Goal: Information Seeking & Learning: Compare options

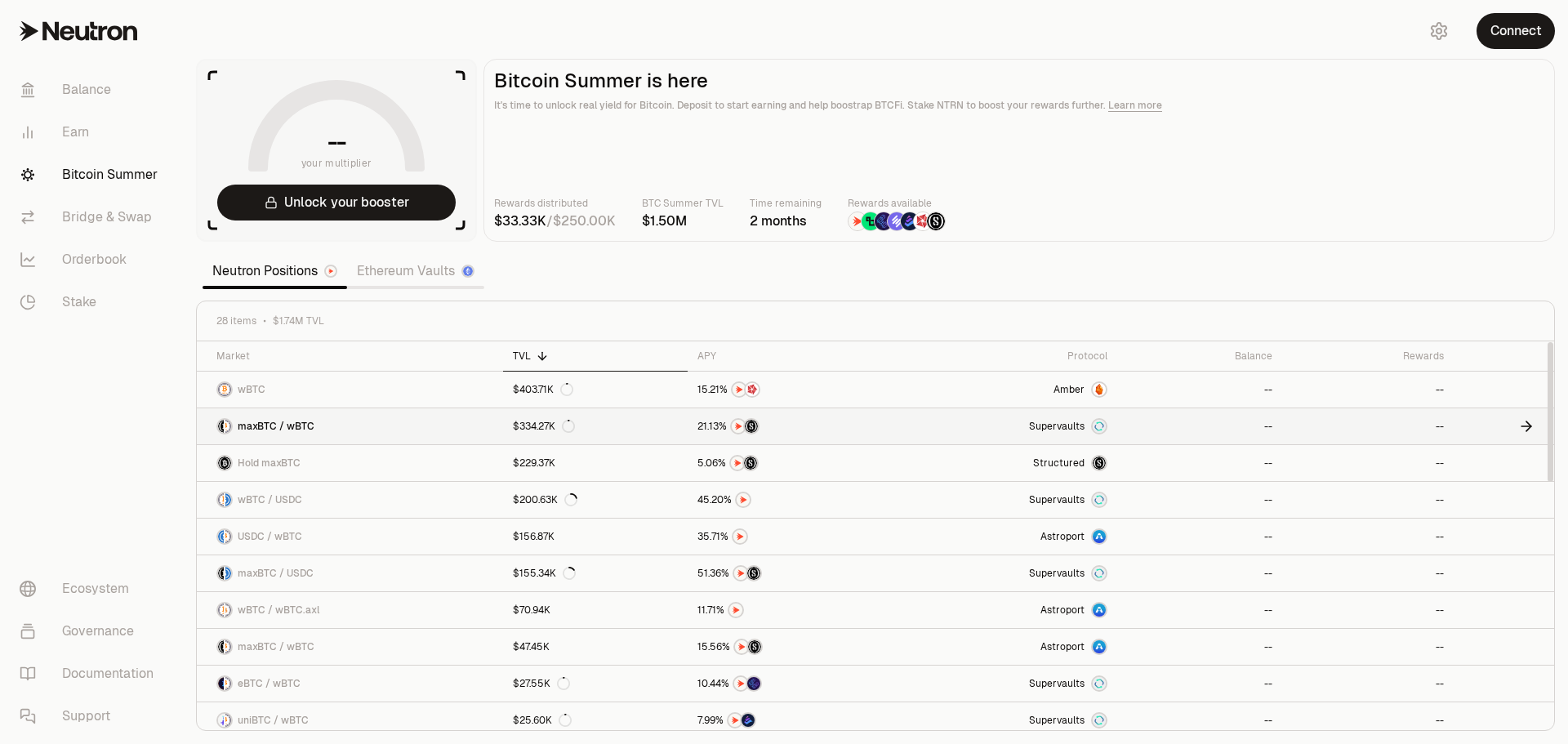
click at [374, 423] on link "maxBTC / wBTC" at bounding box center [350, 426] width 306 height 36
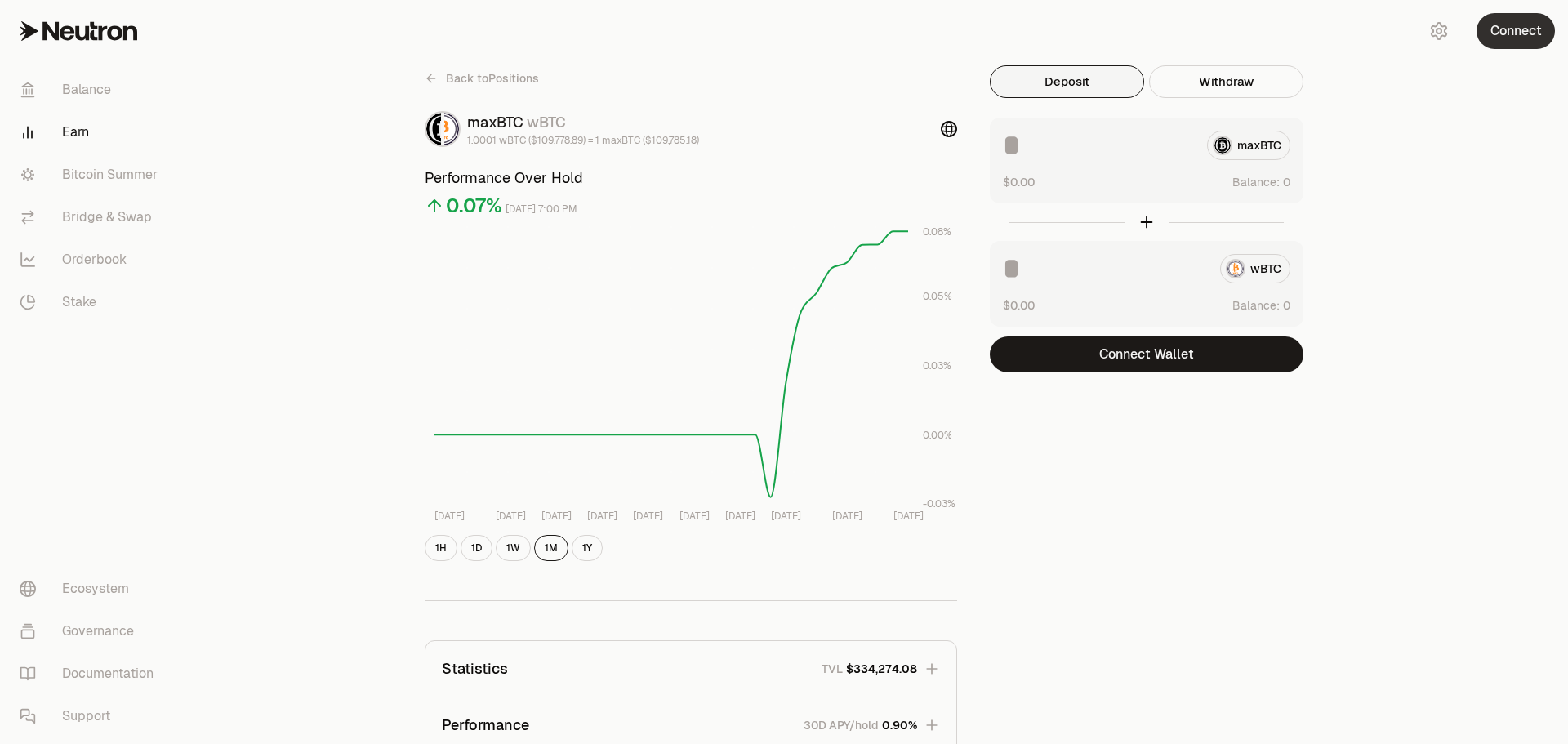
click at [1506, 33] on button "Connect" at bounding box center [1515, 31] width 78 height 36
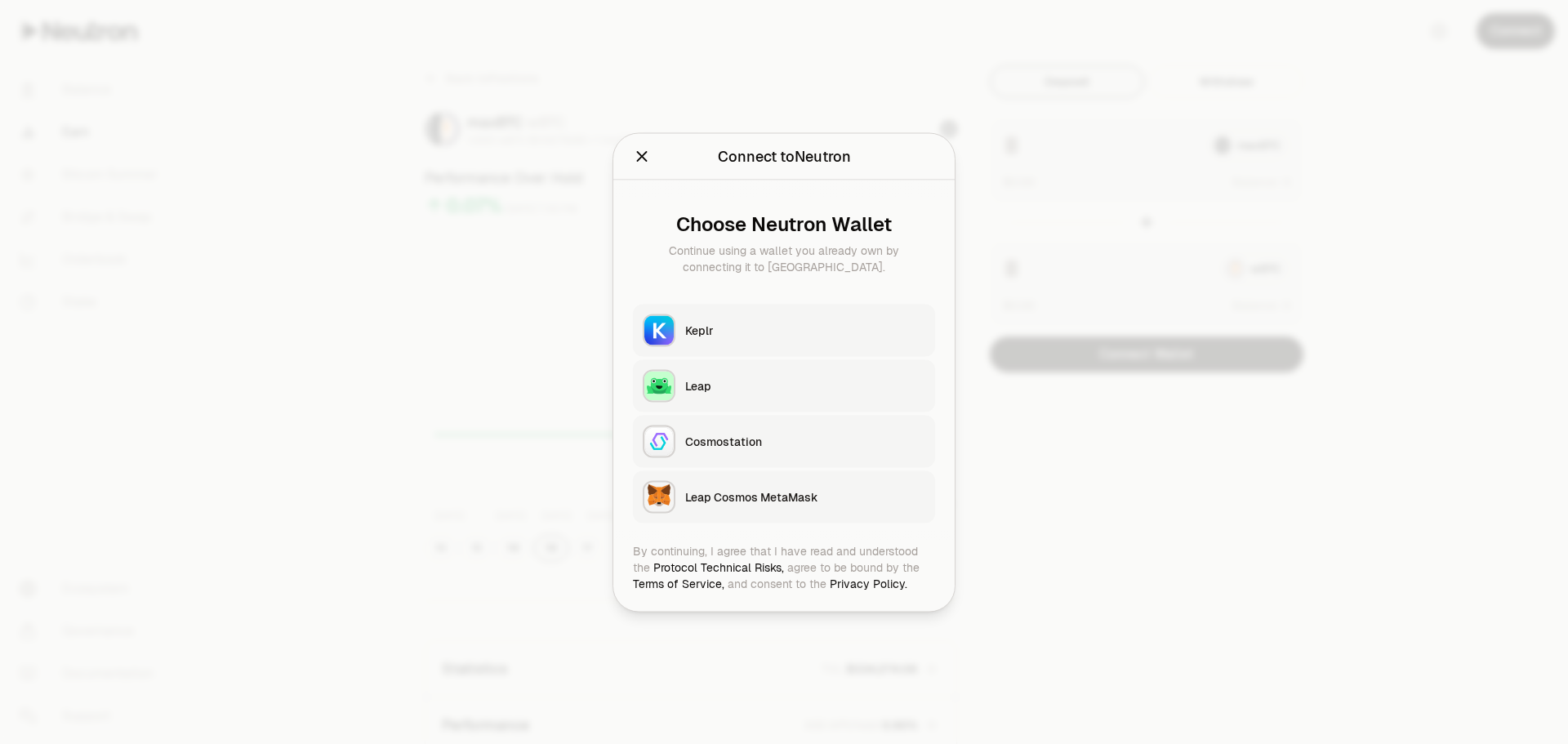
click at [775, 310] on button "Keplr" at bounding box center [784, 329] width 302 height 52
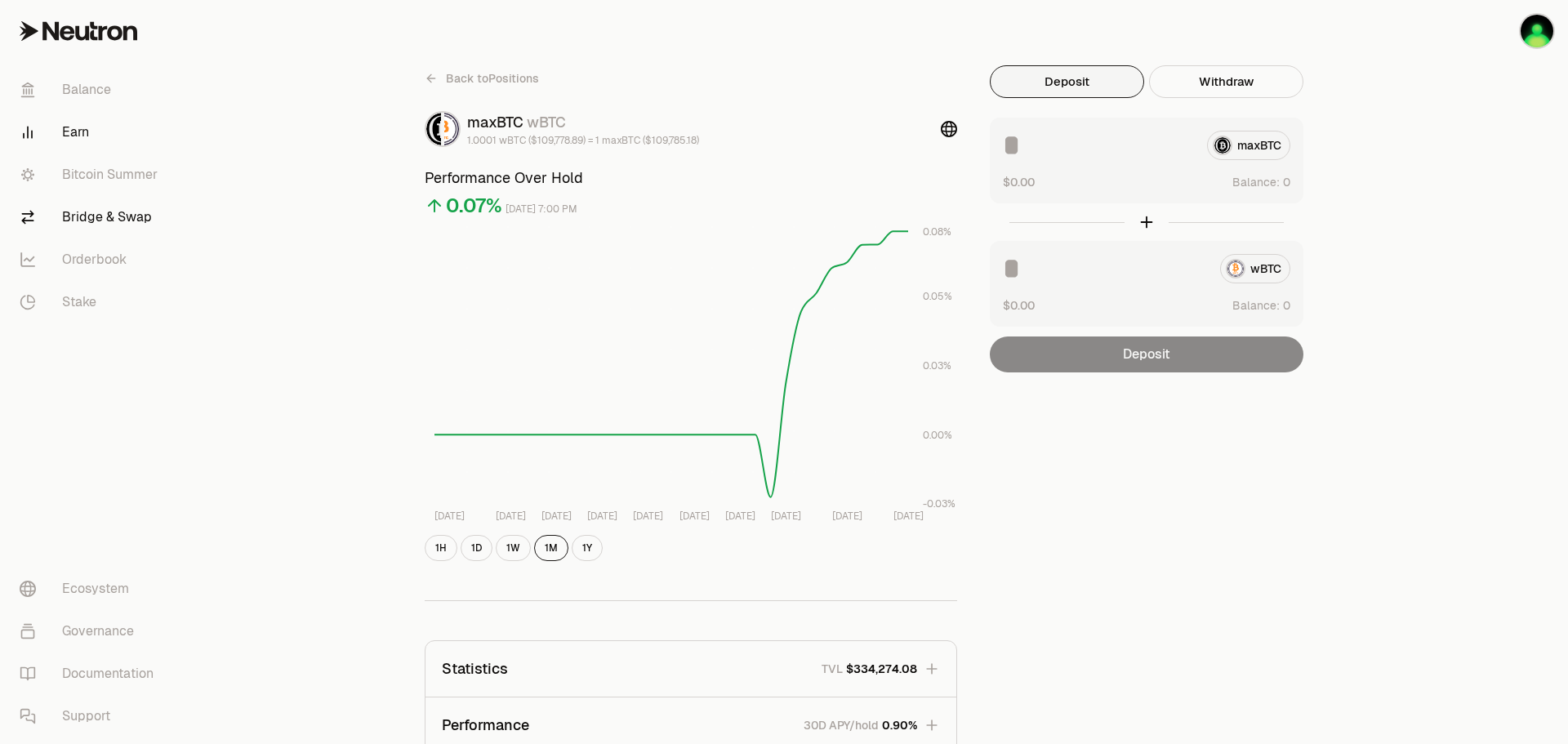
click at [148, 216] on link "Bridge & Swap" at bounding box center [92, 216] width 170 height 42
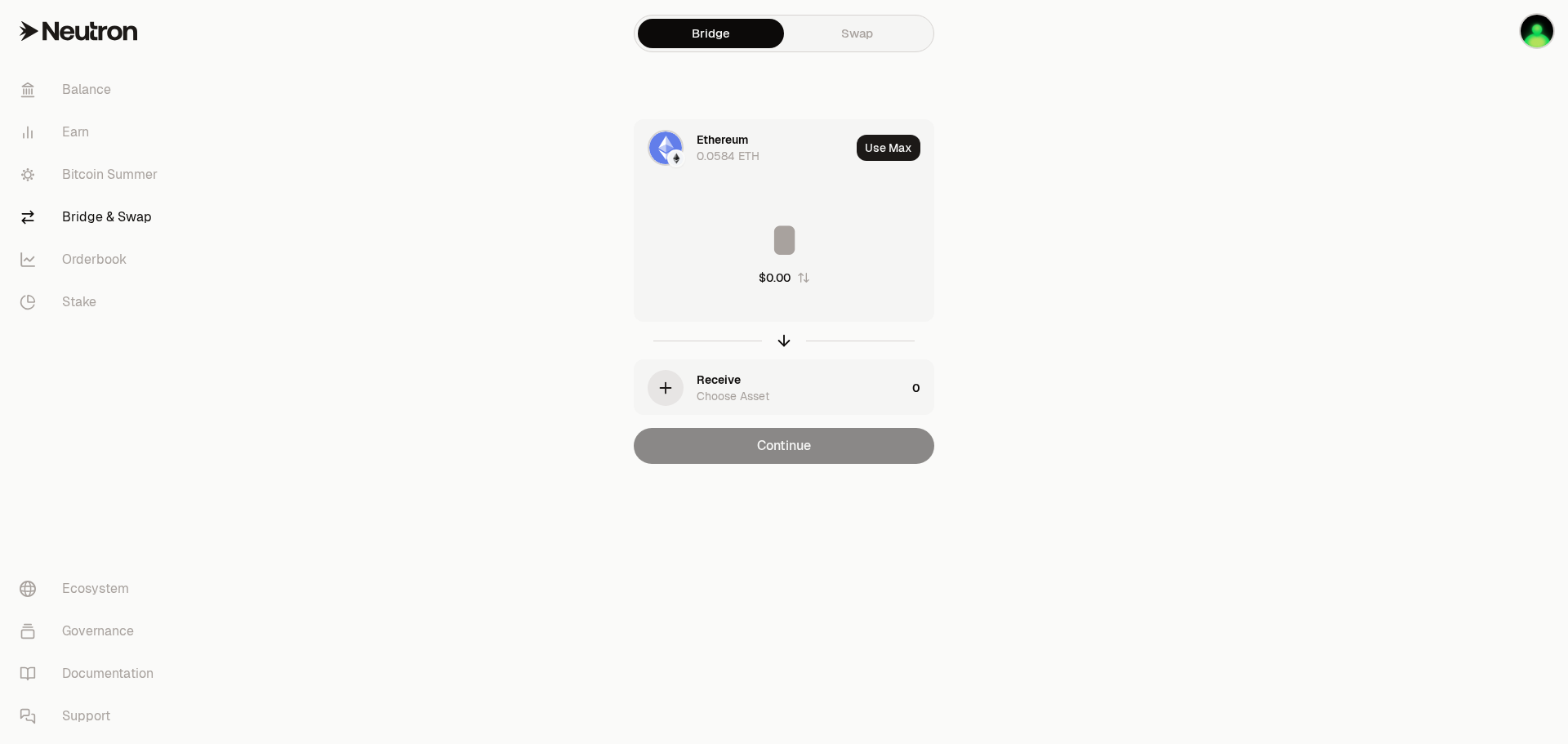
click at [737, 162] on div "0.0584 ETH" at bounding box center [728, 156] width 63 height 17
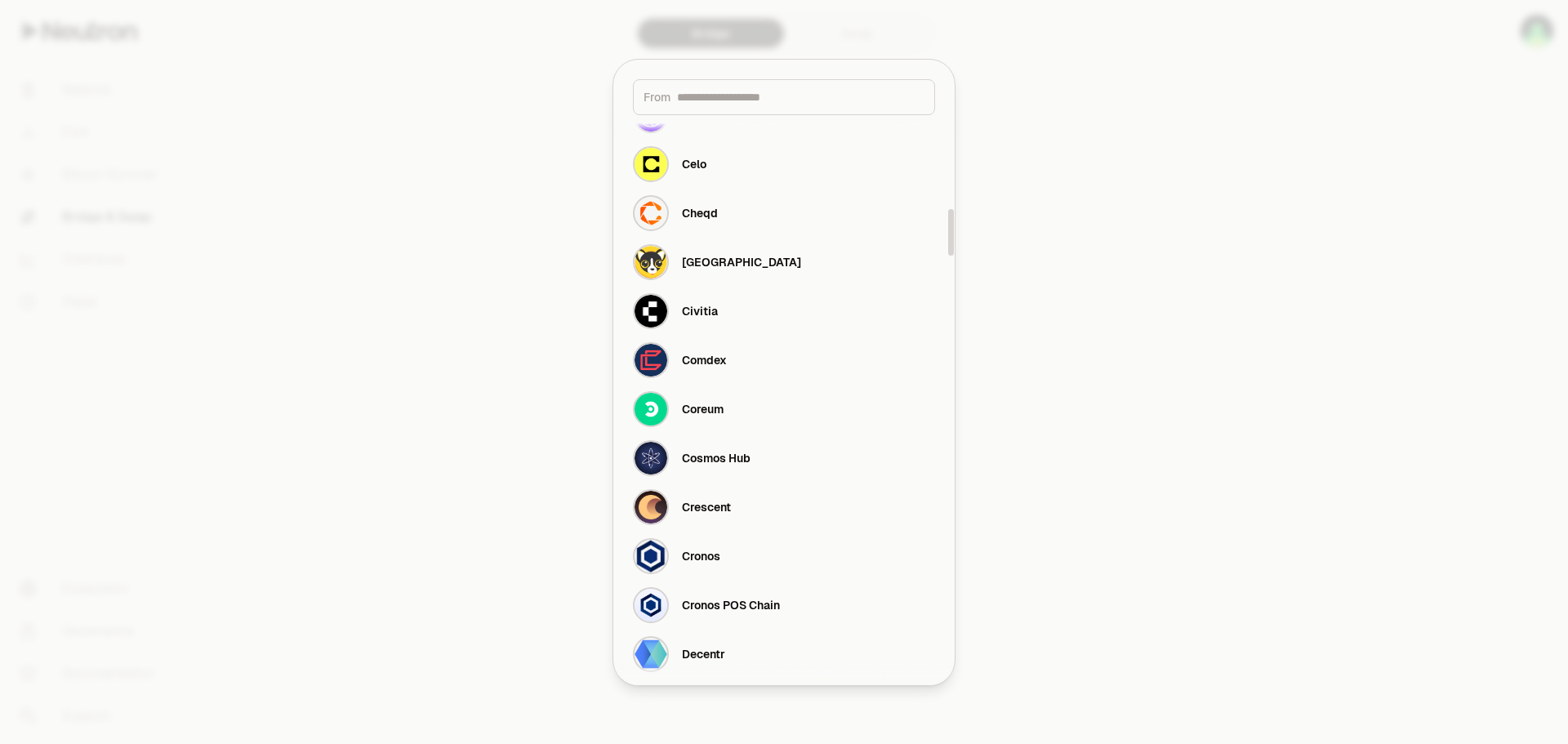
scroll to position [1122, 0]
click at [732, 455] on div "Cosmos Hub" at bounding box center [715, 456] width 68 height 17
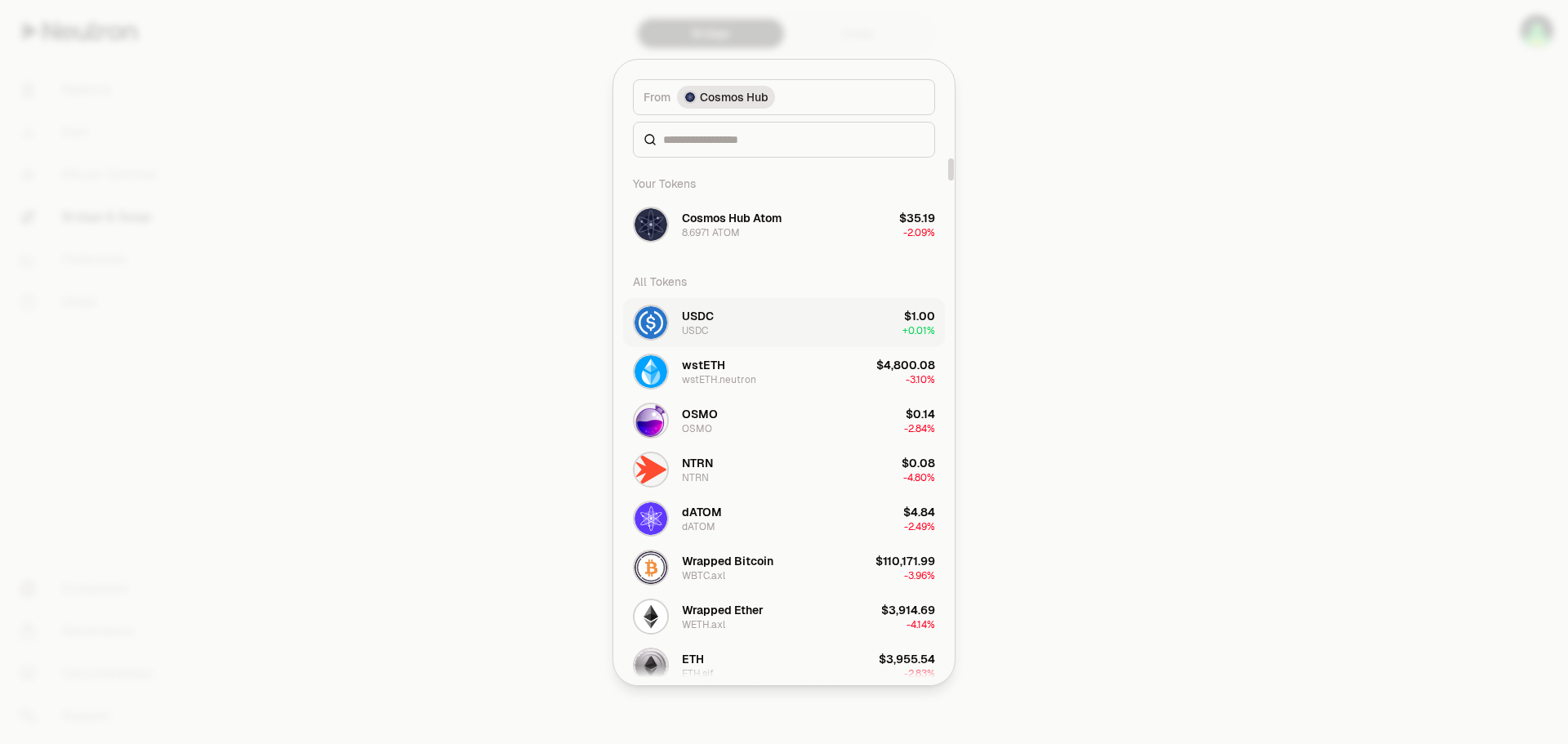
click at [758, 331] on button "USDC USDC $1.00 + 0.01%" at bounding box center [784, 323] width 322 height 49
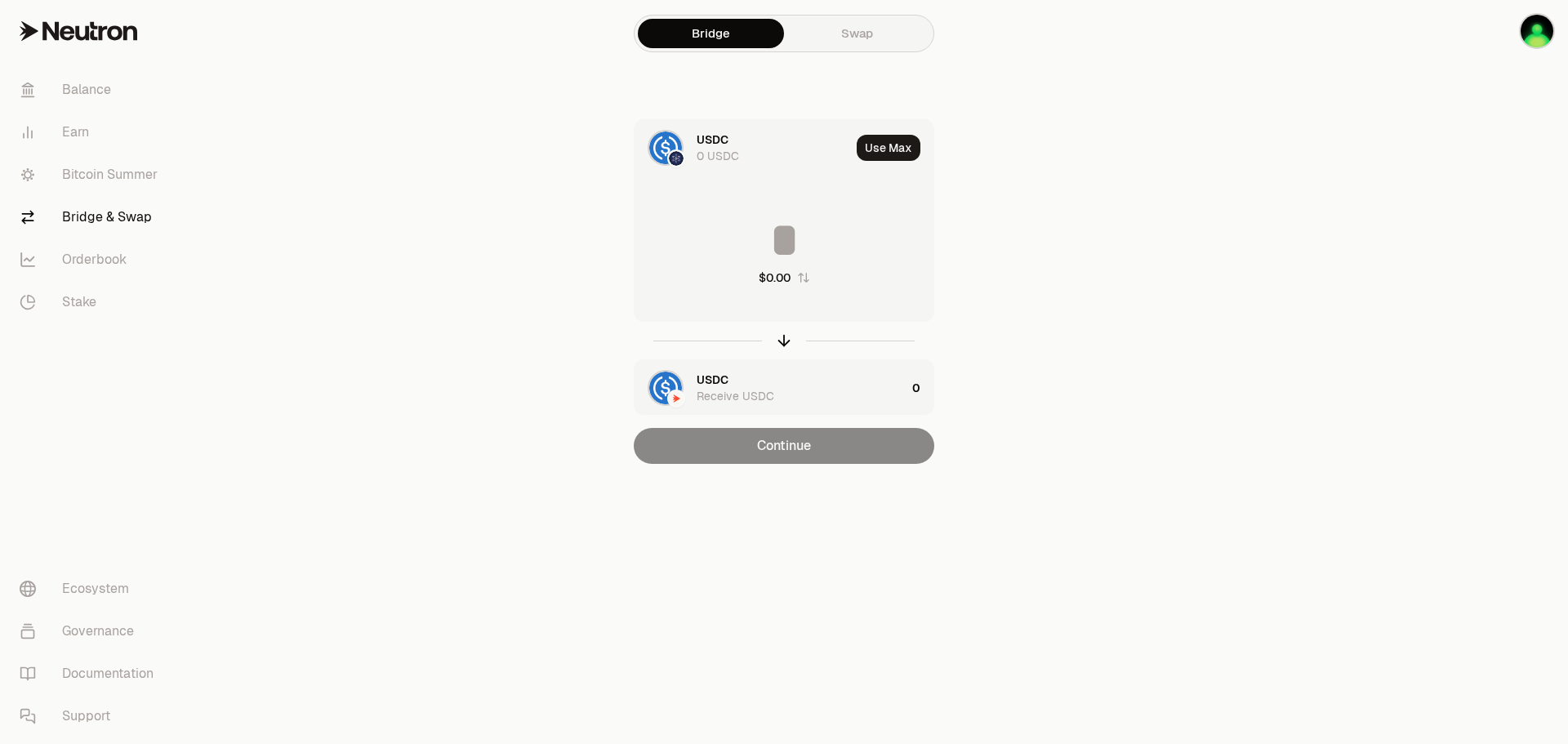
click at [703, 383] on div "USDC" at bounding box center [712, 379] width 32 height 17
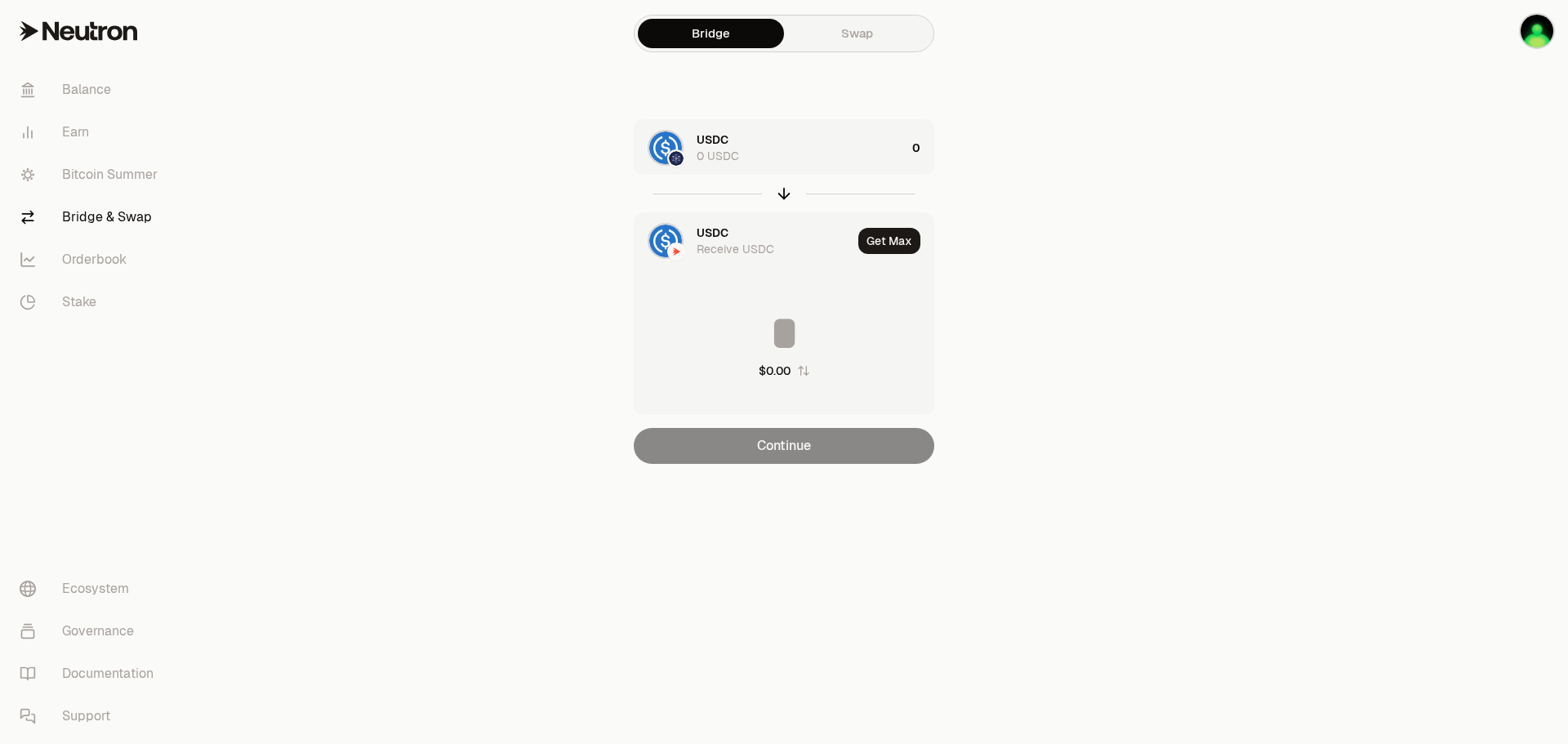
click at [764, 244] on div "Receive USDC" at bounding box center [735, 249] width 78 height 17
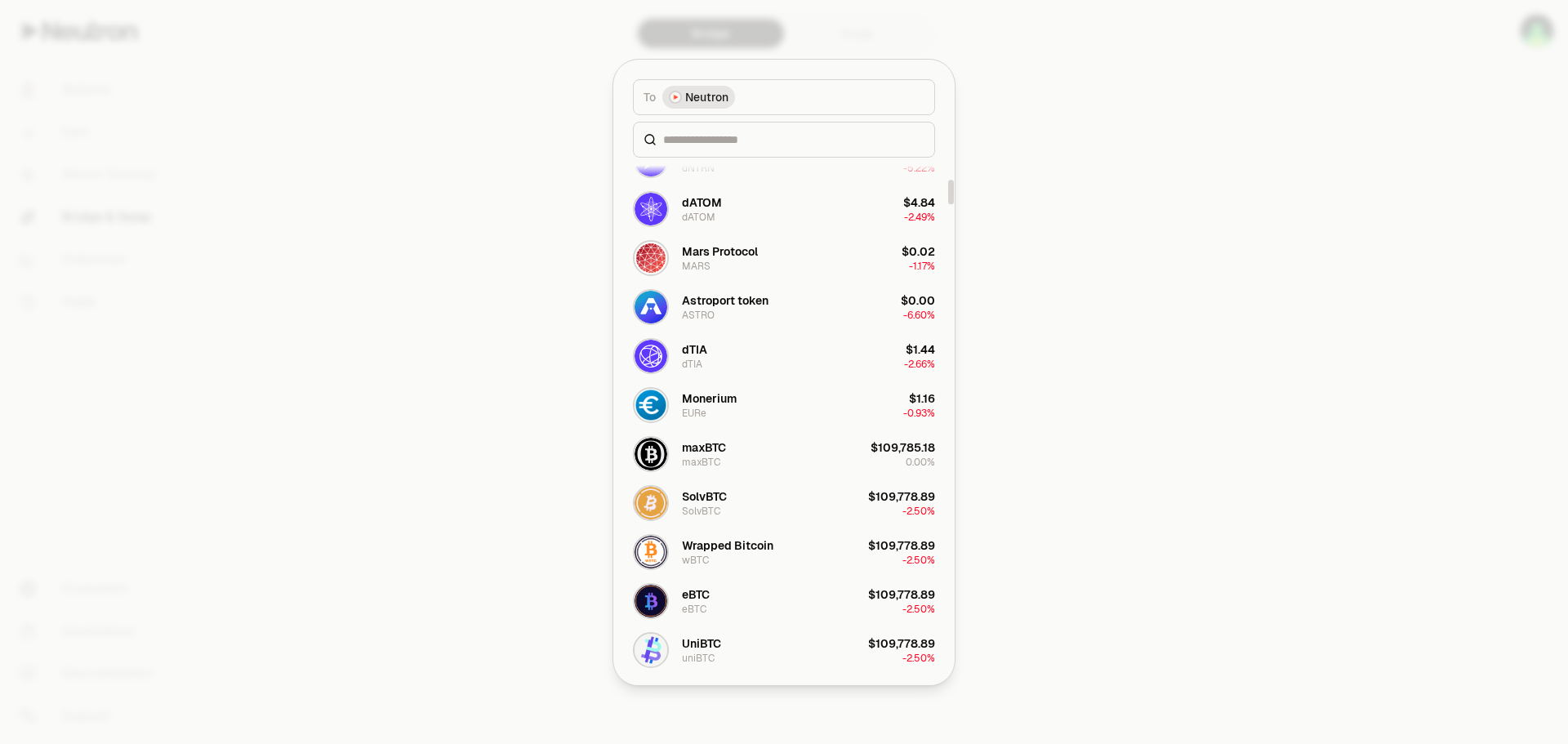
scroll to position [457, 0]
click at [1088, 129] on div at bounding box center [784, 372] width 1568 height 744
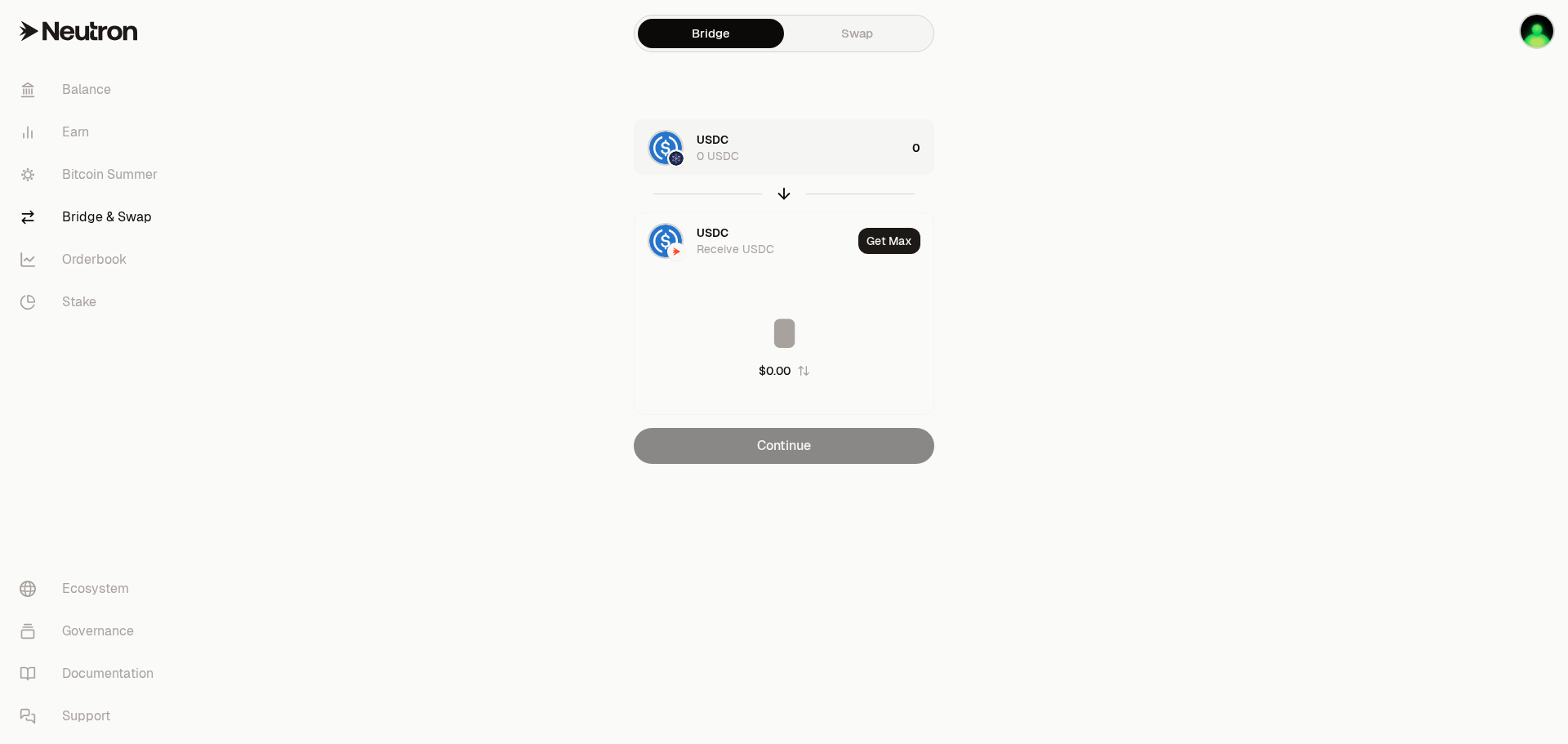
click at [784, 153] on div "USDC 0 USDC" at bounding box center [801, 147] width 209 height 33
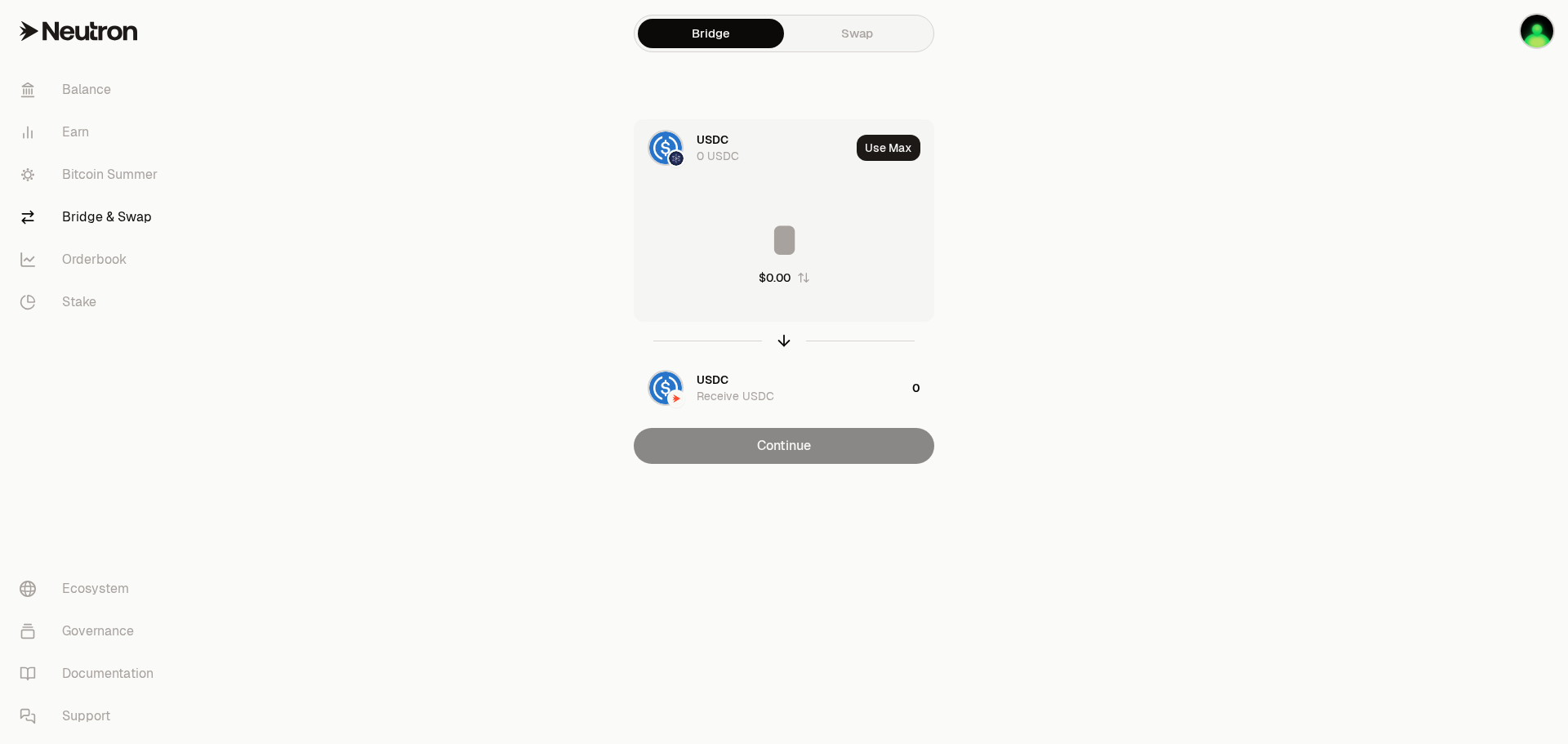
click at [688, 141] on div "USDC 0 USDC" at bounding box center [742, 147] width 215 height 55
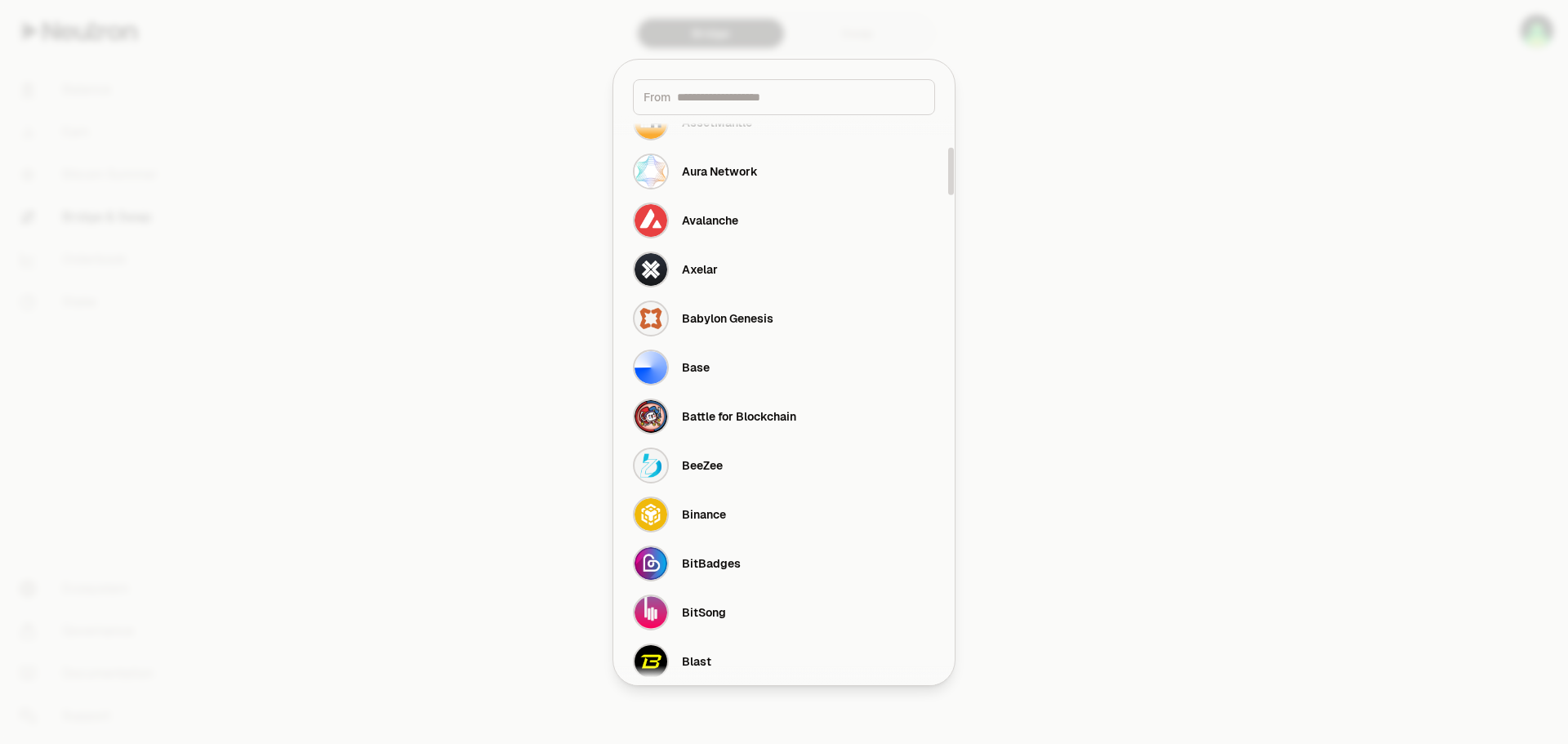
scroll to position [392, 0]
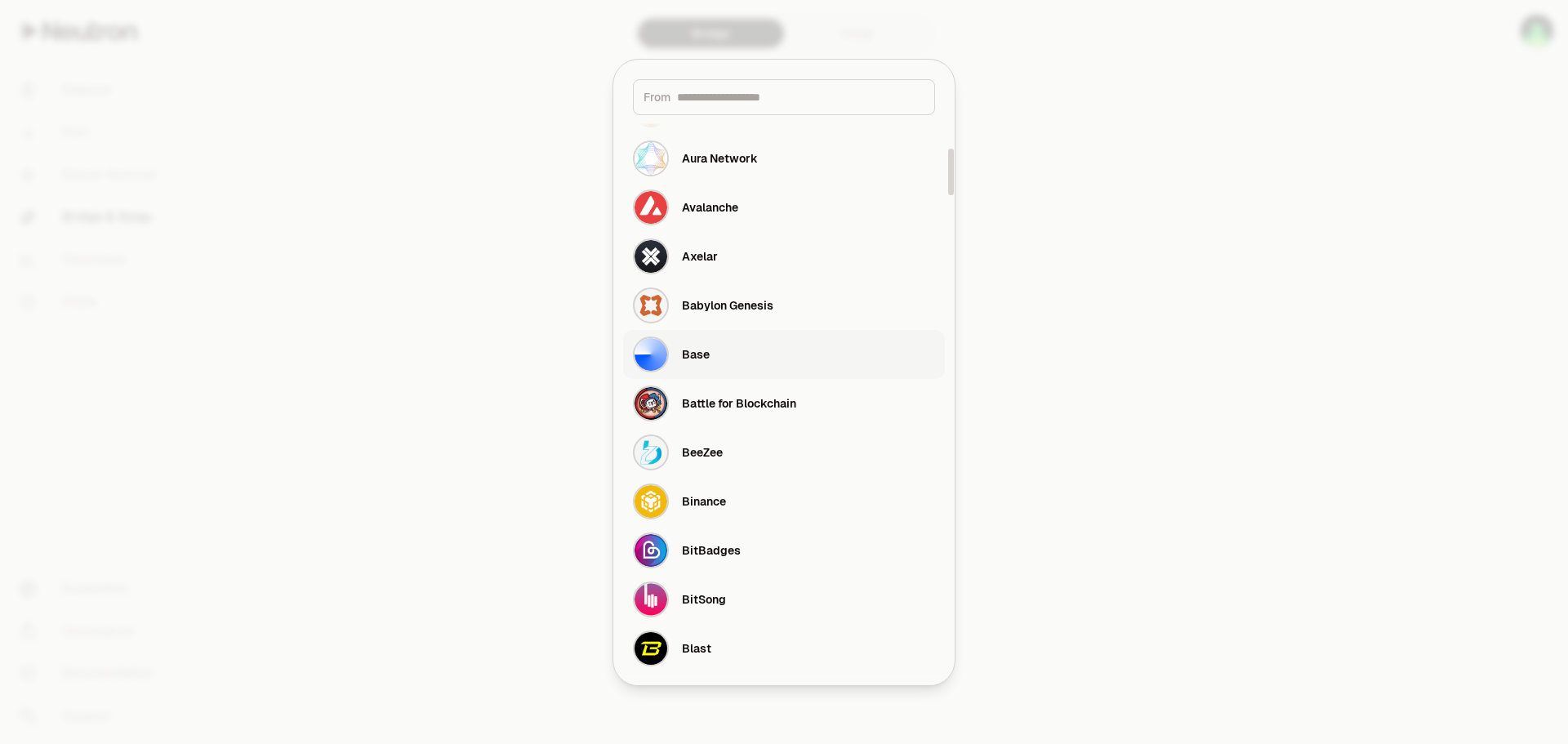
click at [717, 351] on button "Base" at bounding box center [784, 355] width 322 height 49
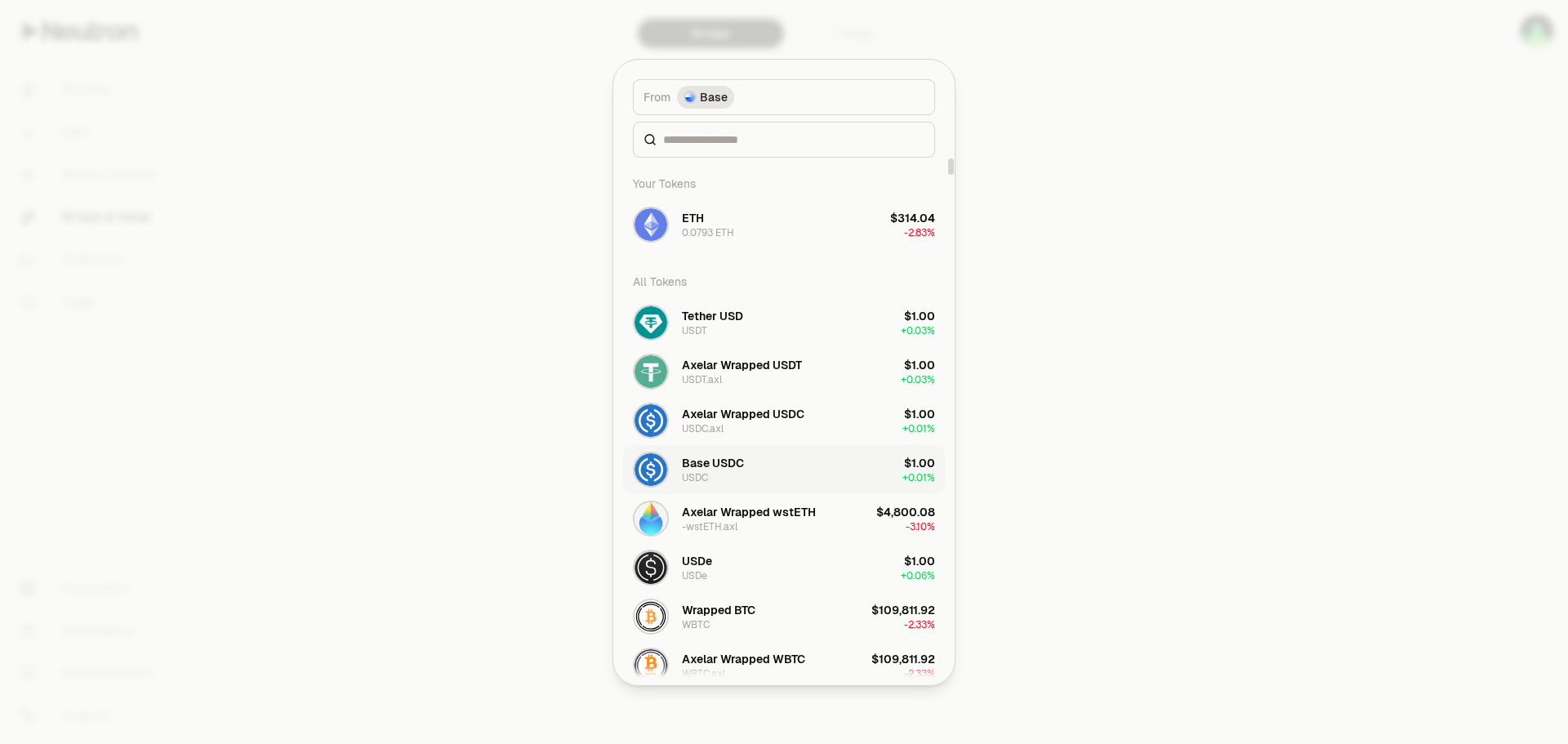
click at [754, 469] on button "Base USDC USDC $1.00 + 0.01%" at bounding box center [784, 469] width 322 height 49
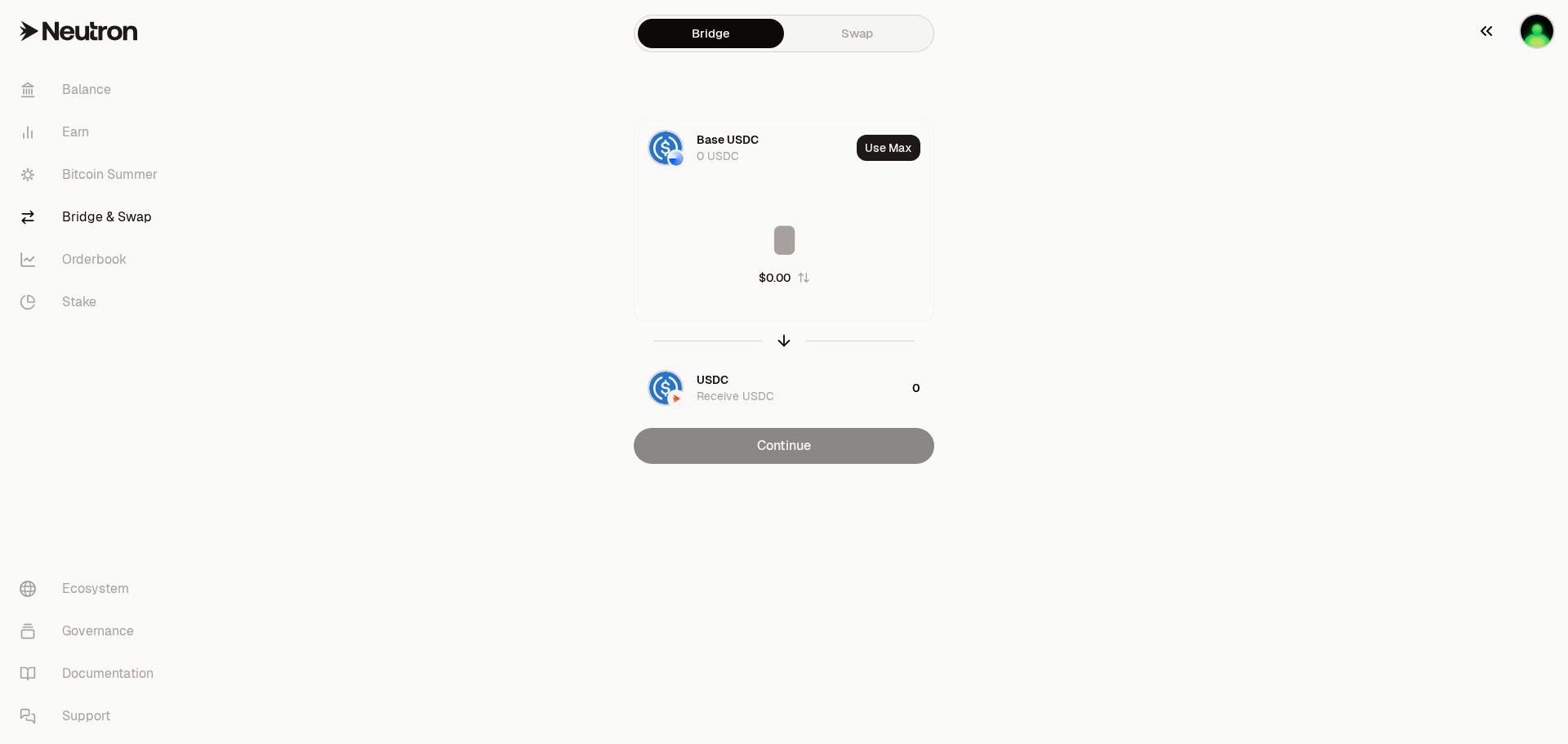
click at [1535, 38] on img "button" at bounding box center [1536, 31] width 33 height 33
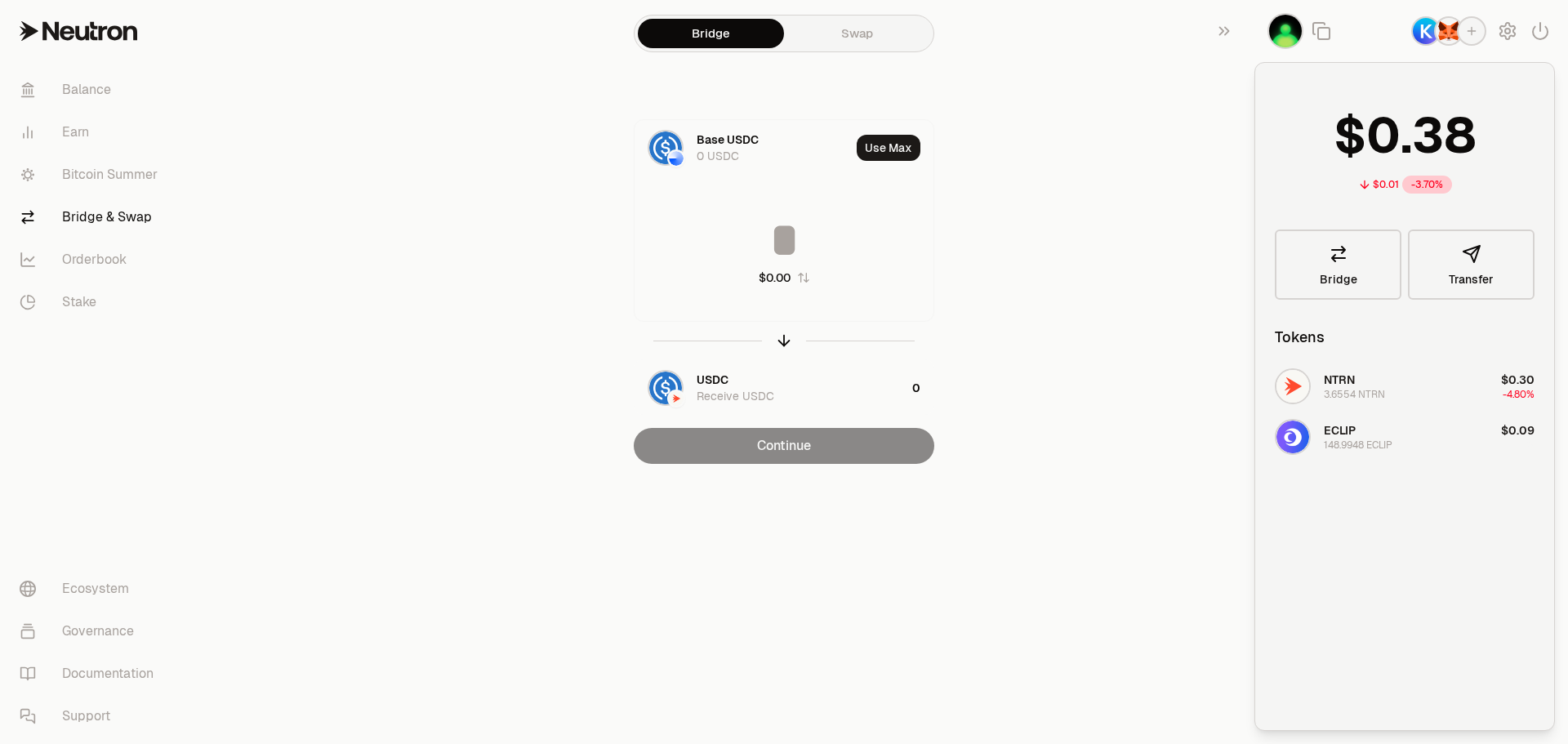
click at [1444, 40] on img "button" at bounding box center [1448, 31] width 26 height 26
click at [76, 179] on link "Bitcoin Summer" at bounding box center [92, 174] width 170 height 42
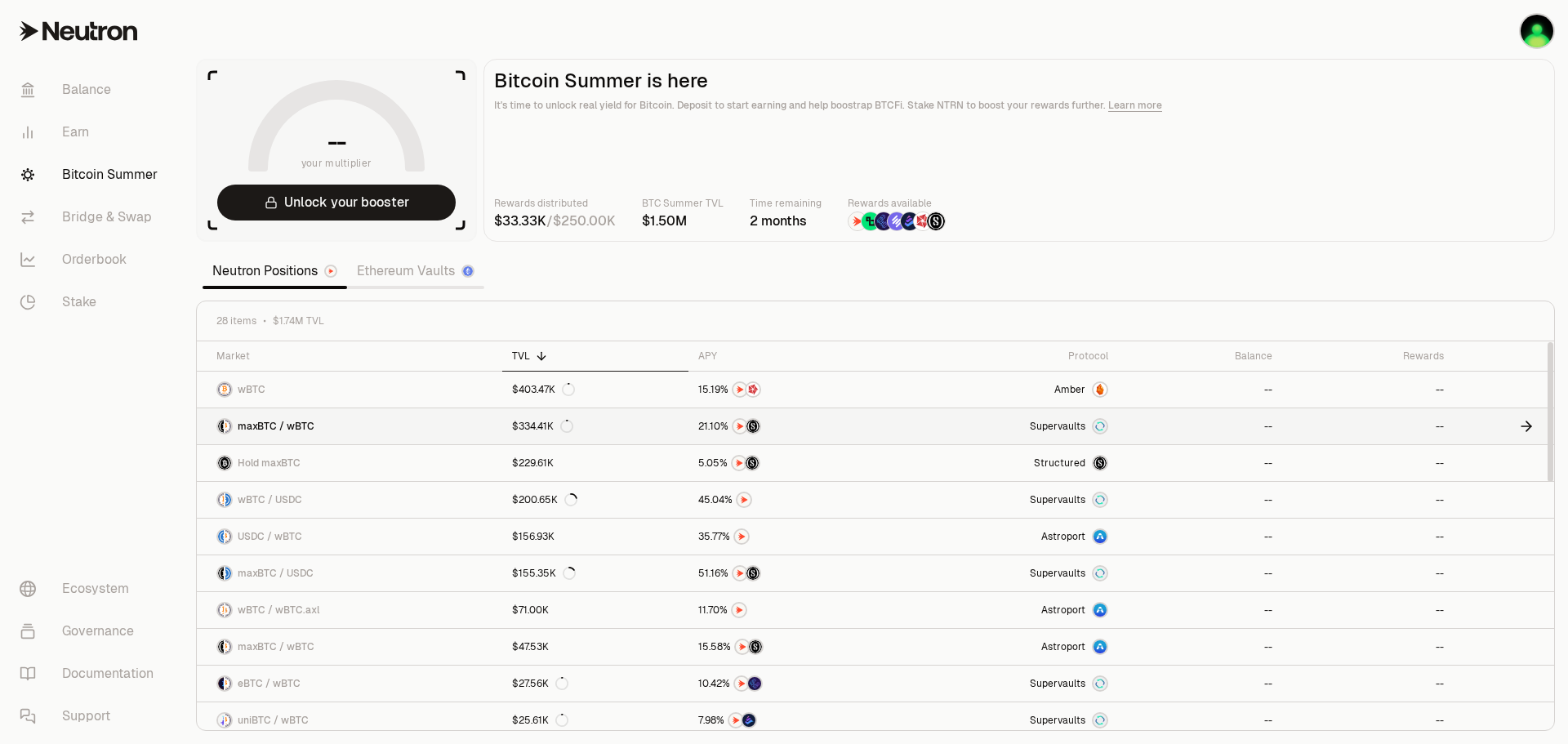
click at [386, 417] on link "maxBTC / wBTC" at bounding box center [349, 426] width 305 height 36
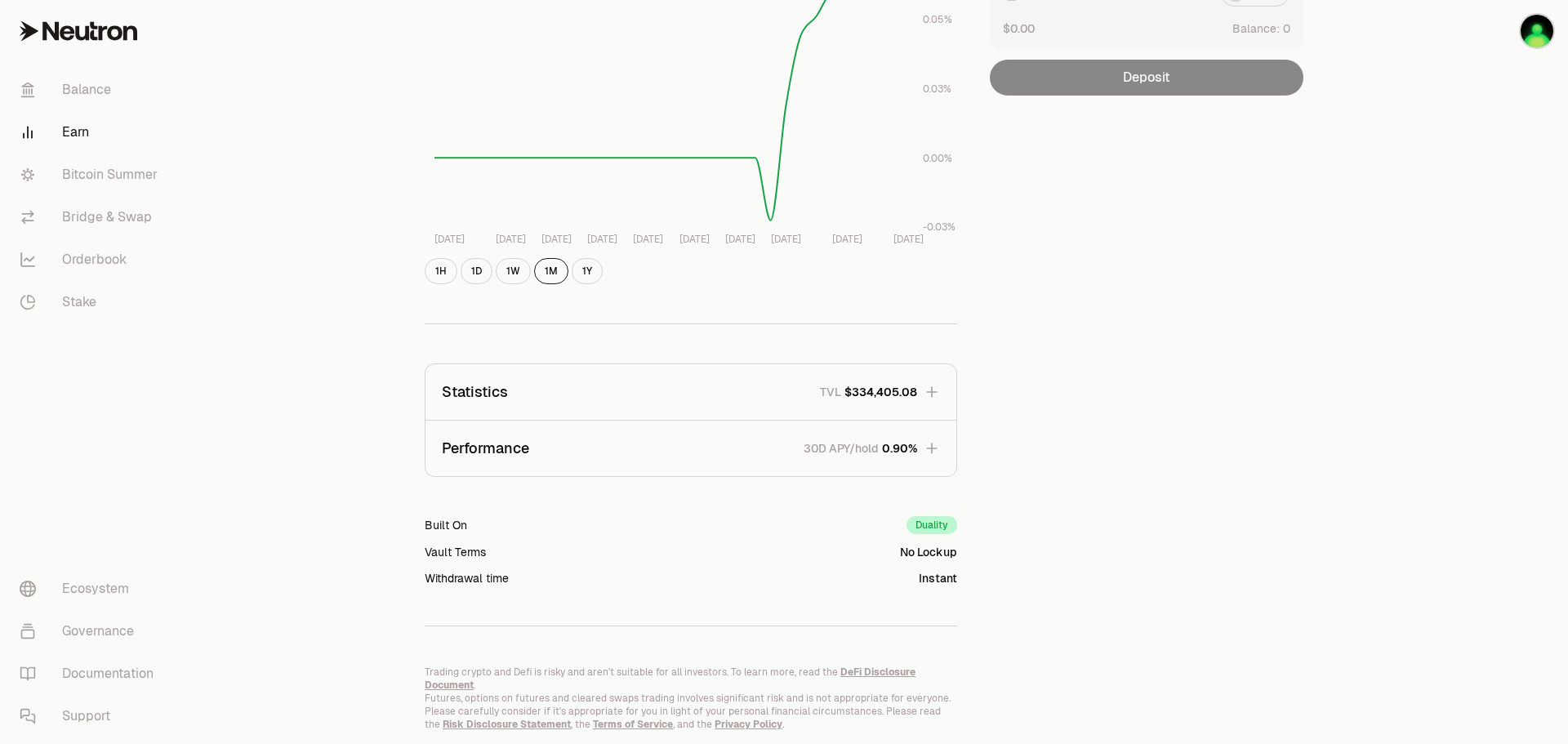
scroll to position [278, 0]
click at [874, 459] on button "Performance 30D APY/hold 0.90%" at bounding box center [691, 448] width 531 height 55
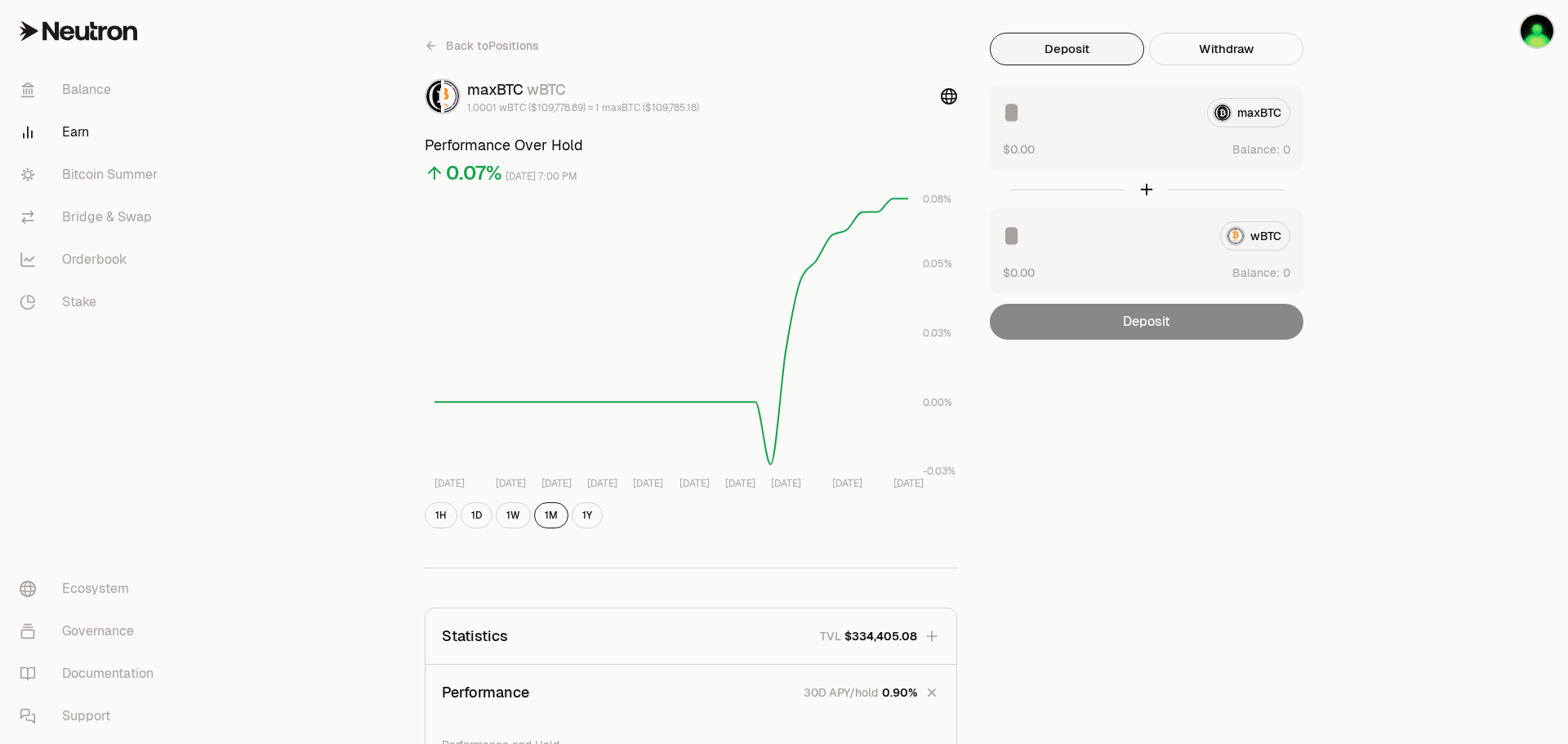
scroll to position [0, 0]
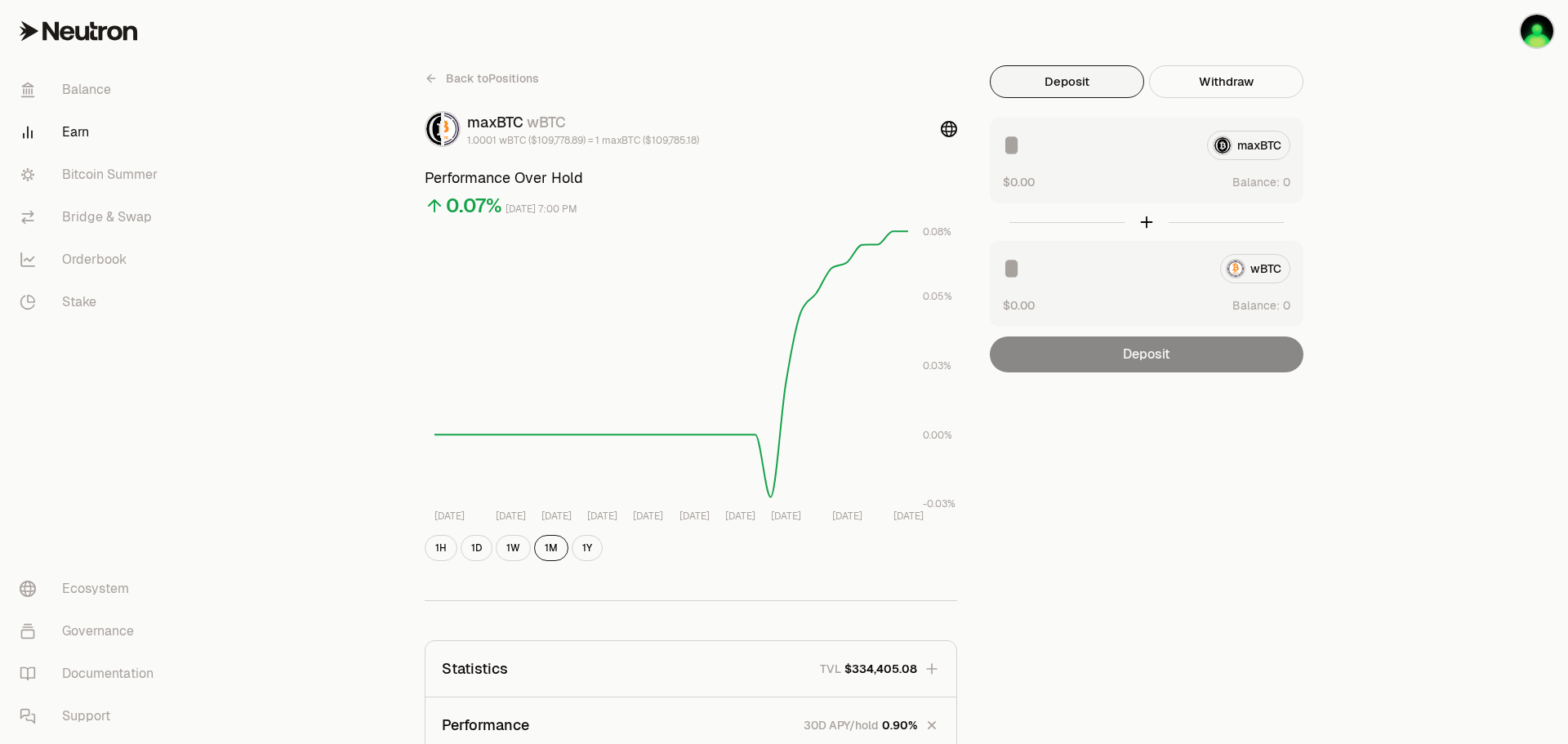
click at [437, 82] on icon at bounding box center [431, 78] width 13 height 13
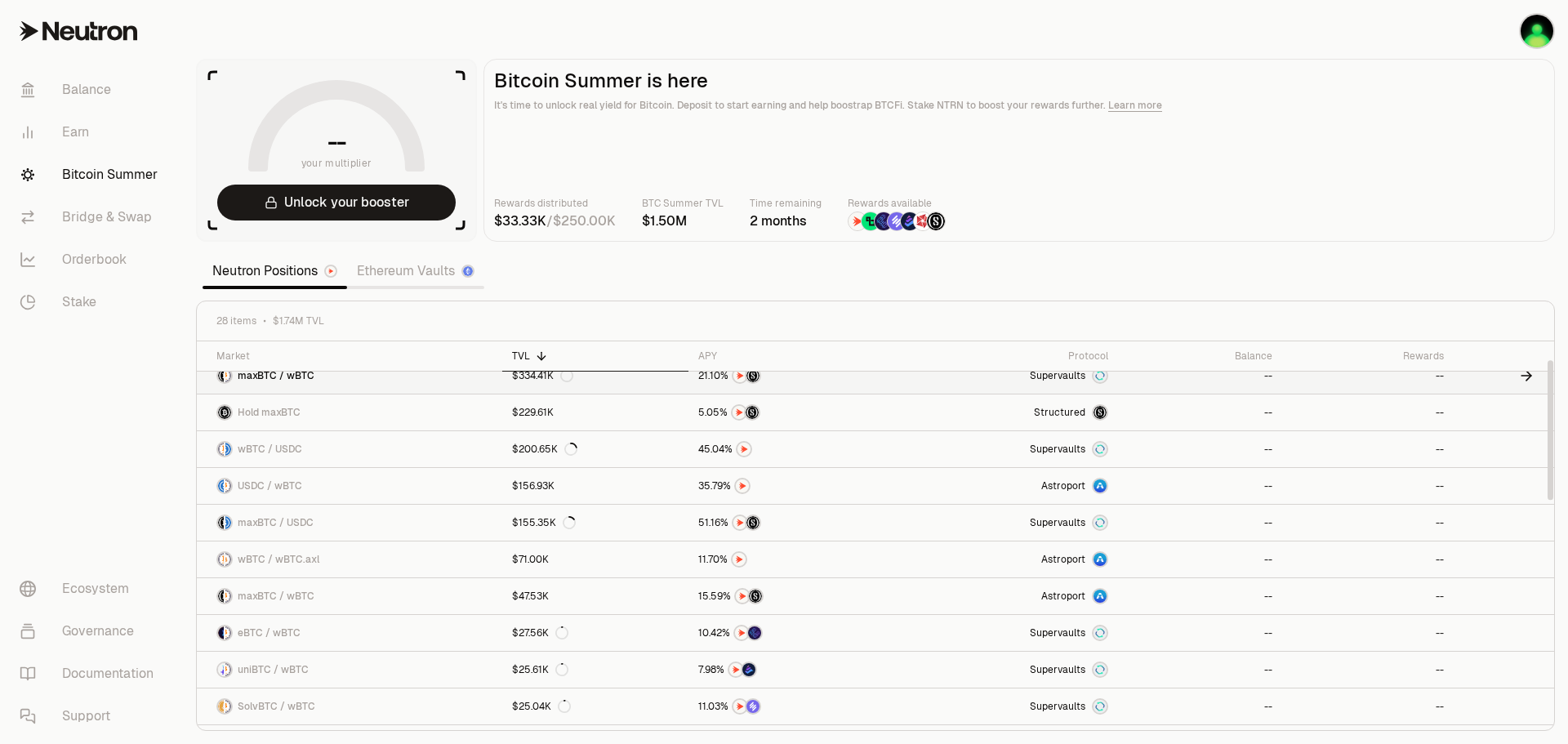
scroll to position [51, 0]
click at [382, 408] on link "Hold maxBTC" at bounding box center [349, 411] width 305 height 36
click at [358, 525] on link "maxBTC / USDC" at bounding box center [349, 522] width 305 height 36
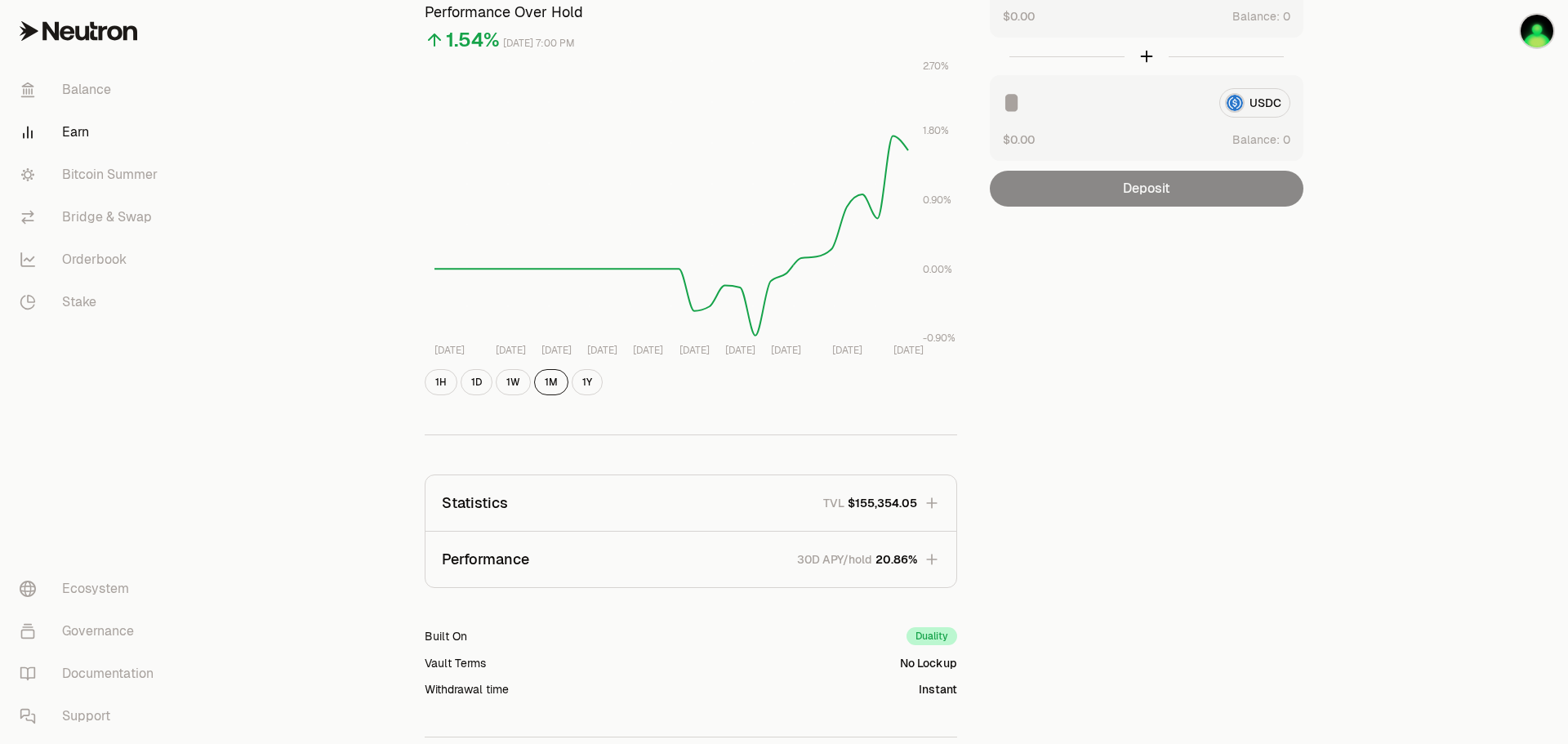
scroll to position [167, 0]
click at [935, 566] on button "Performance 30D APY/hold 20.86%" at bounding box center [691, 558] width 531 height 55
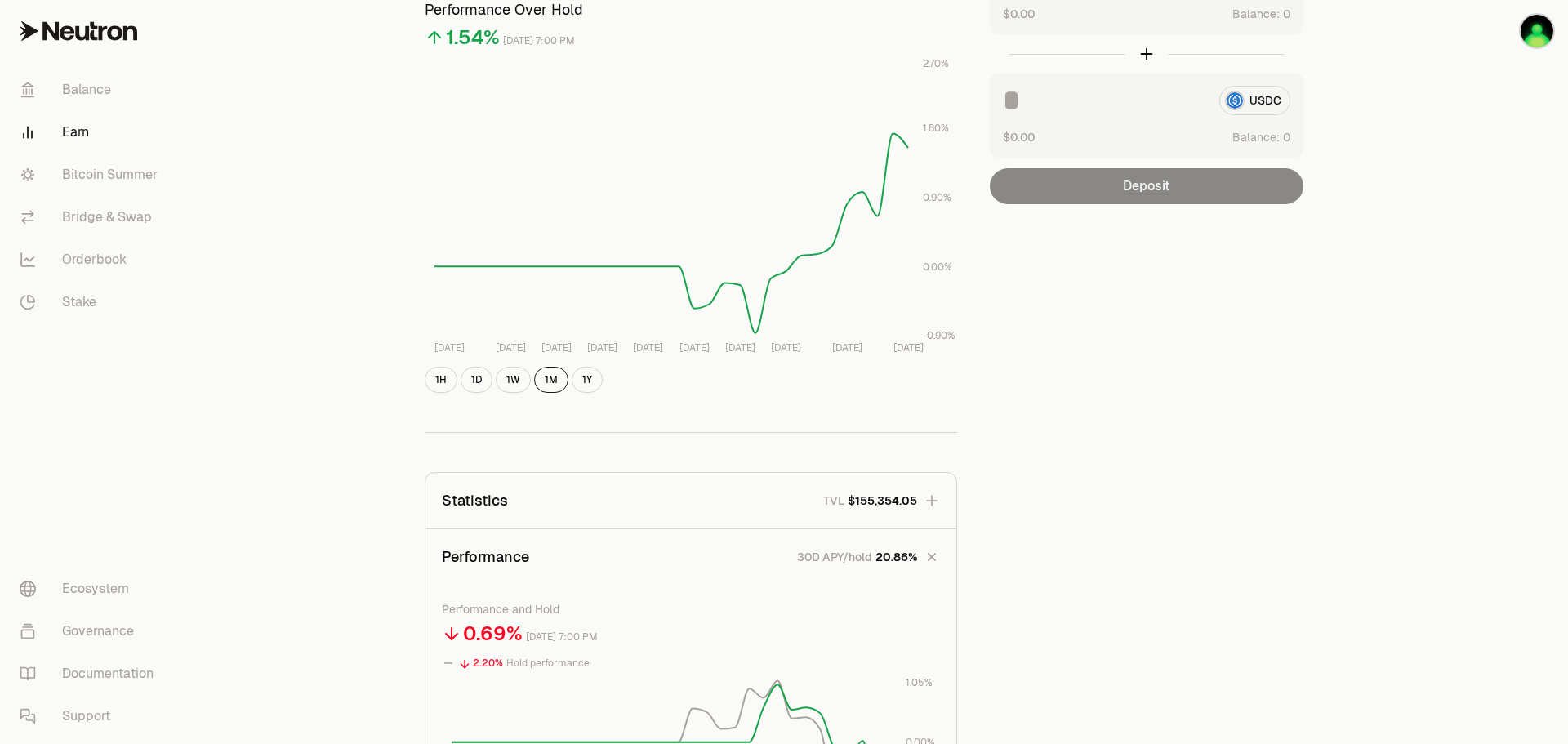
scroll to position [0, 0]
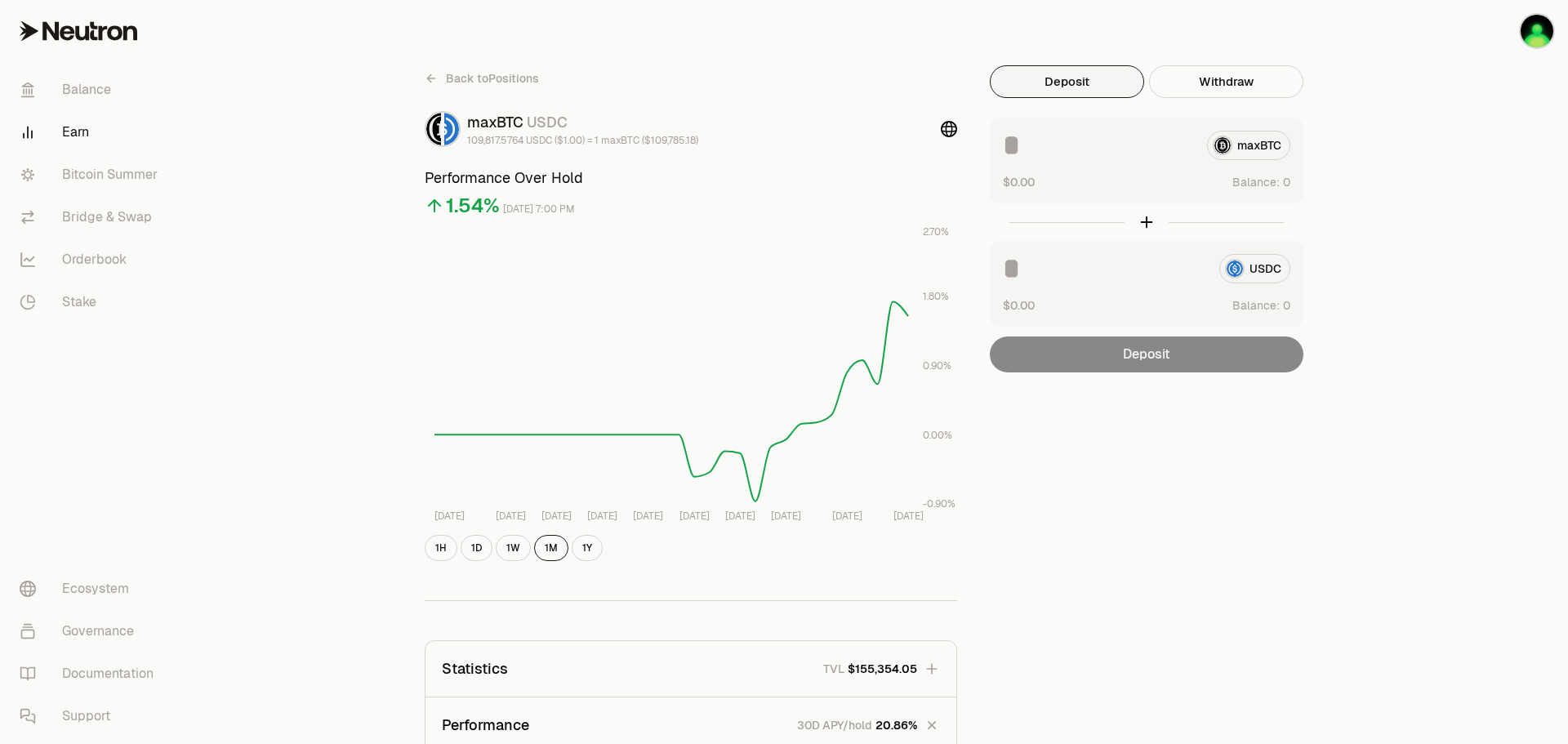
click at [436, 82] on icon at bounding box center [431, 78] width 13 height 13
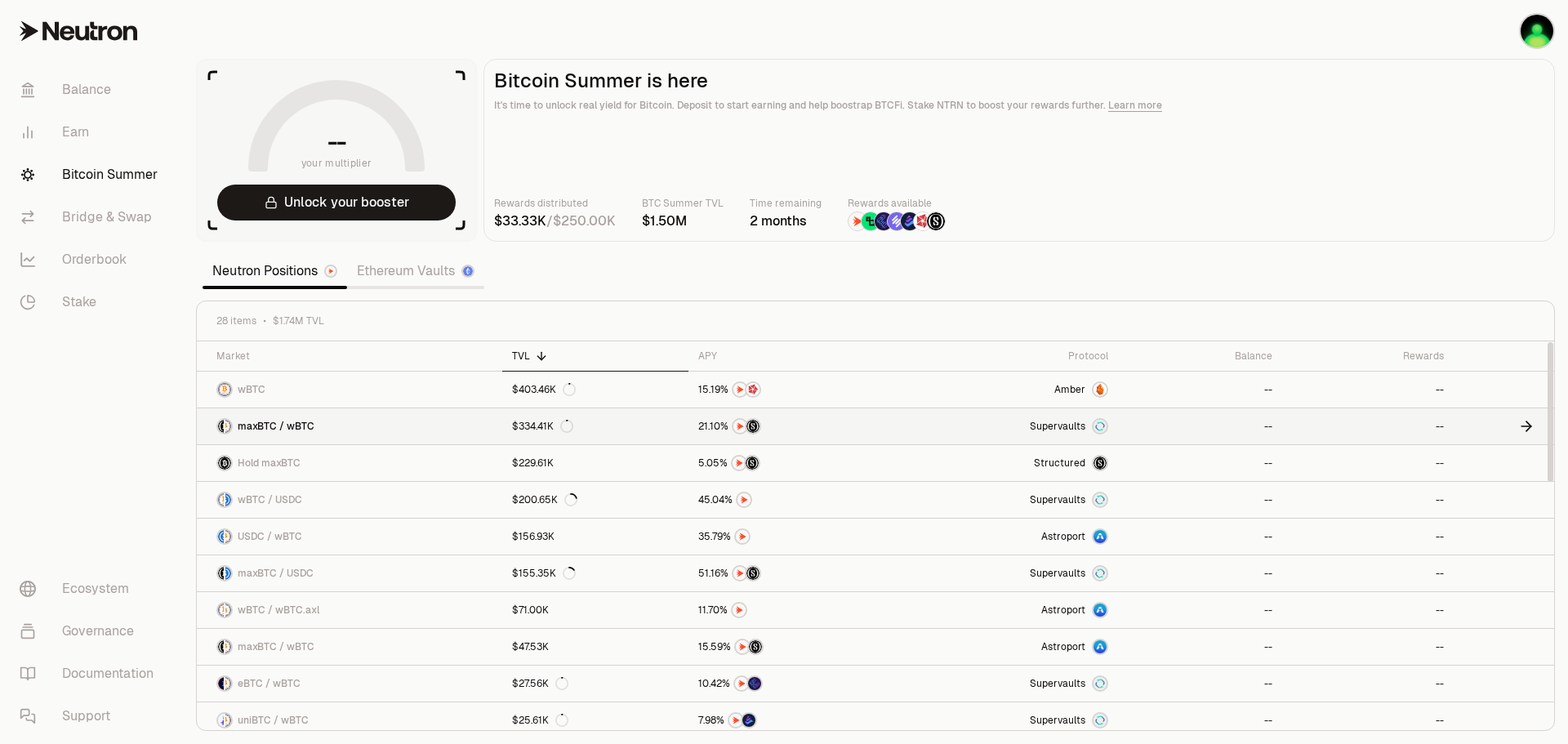
click at [412, 424] on link "maxBTC / wBTC" at bounding box center [349, 426] width 305 height 36
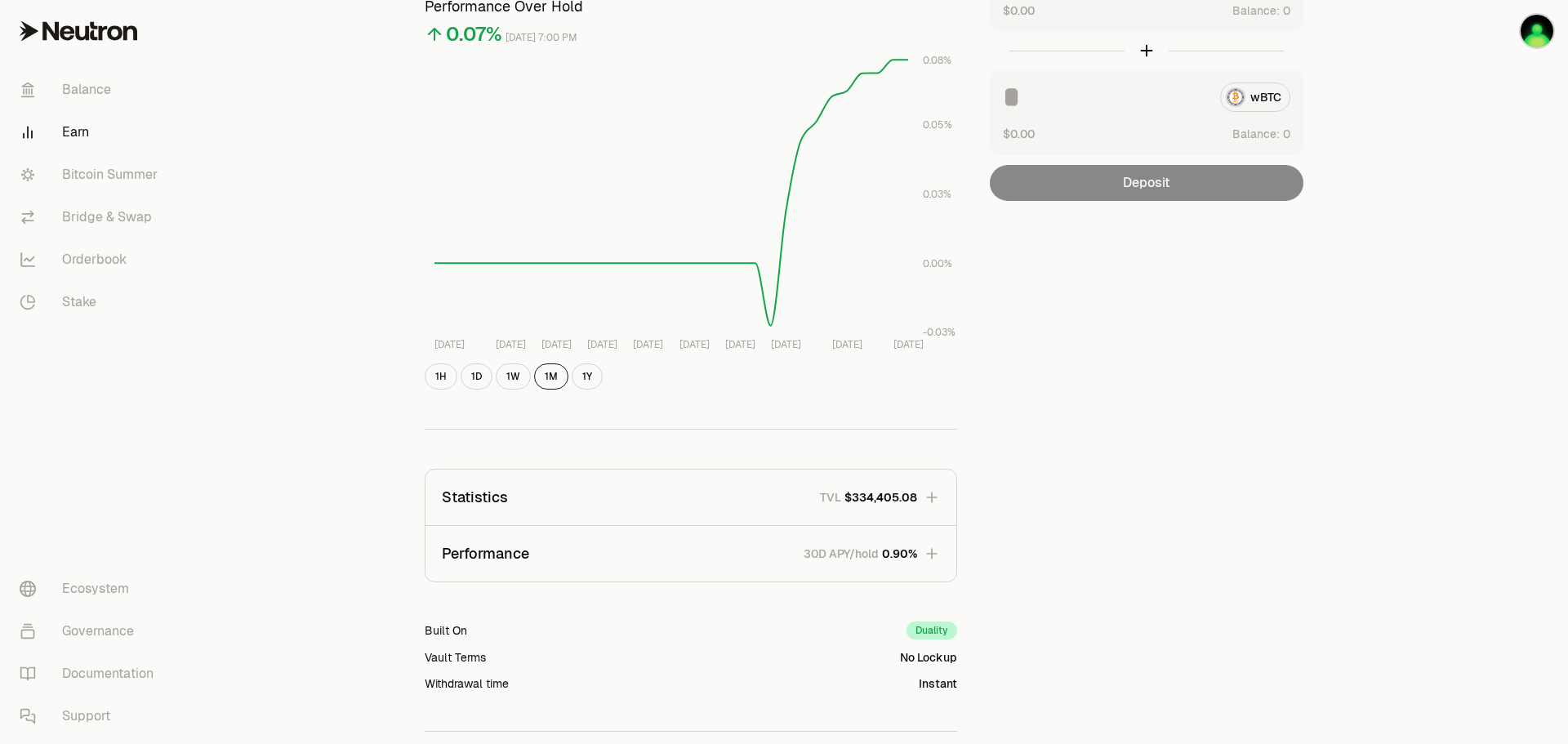
scroll to position [172, 0]
click at [567, 553] on button "Performance 30D APY/hold 0.90%" at bounding box center [691, 552] width 531 height 55
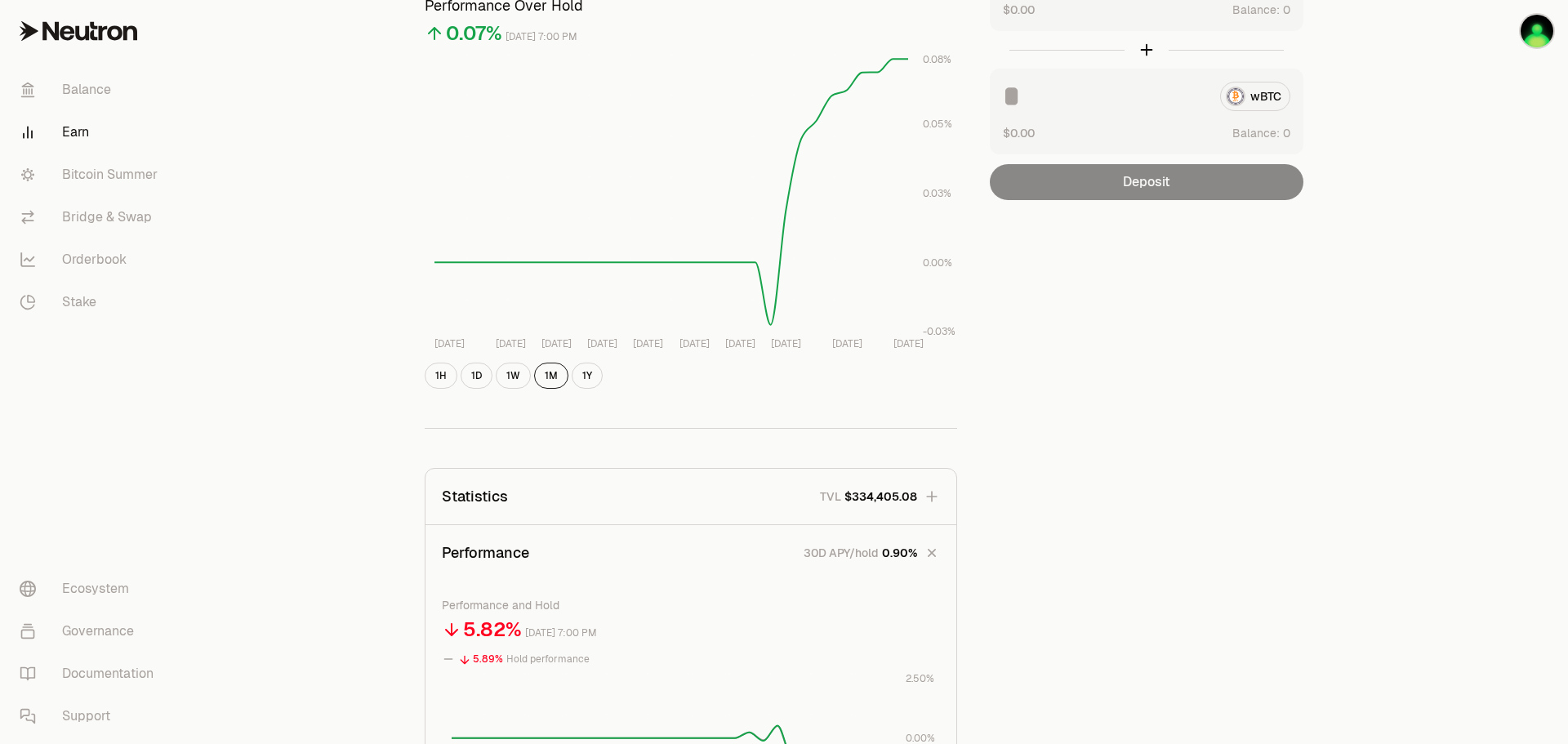
click at [567, 553] on button "Performance 30D APY/hold 0.90%" at bounding box center [691, 552] width 531 height 55
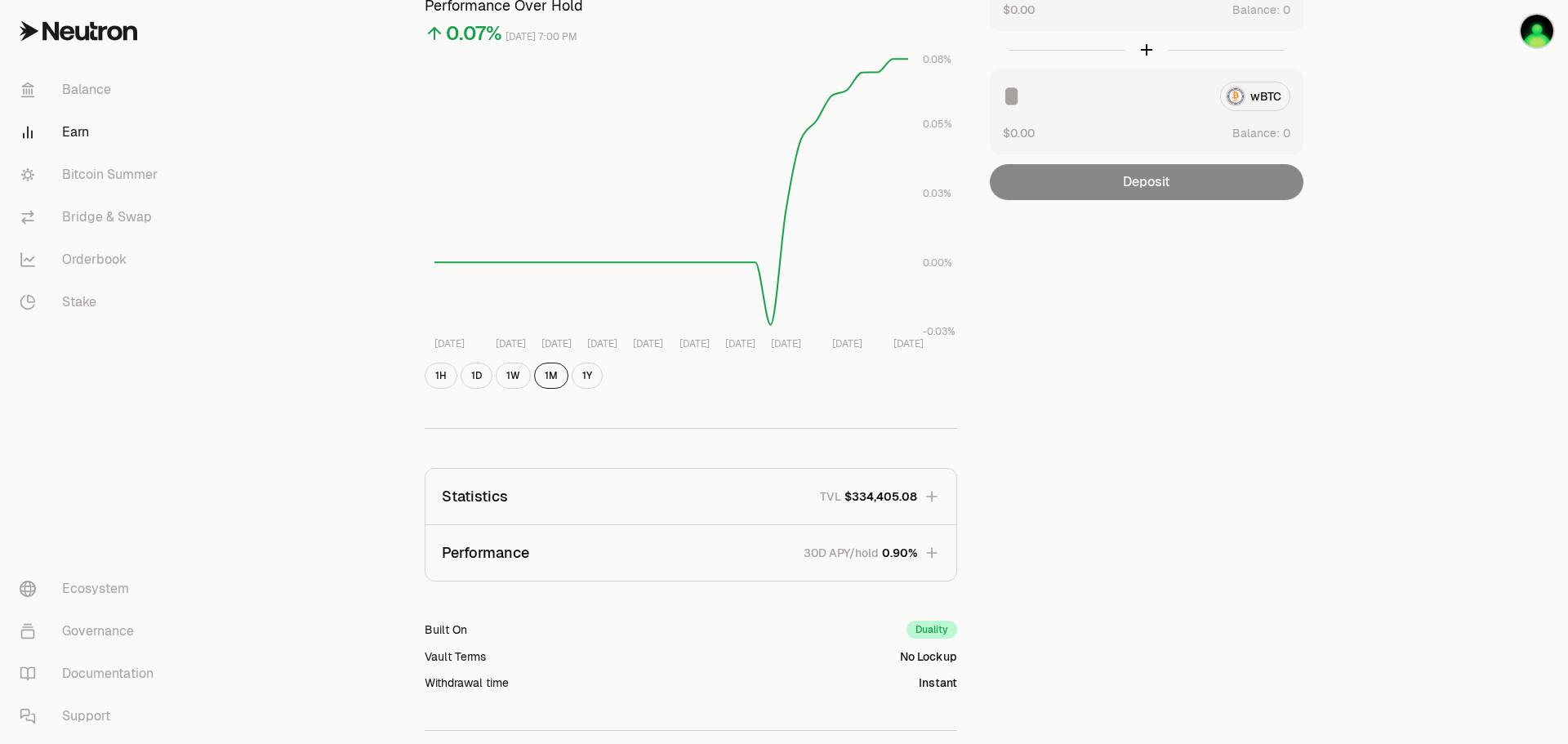
scroll to position [0, 0]
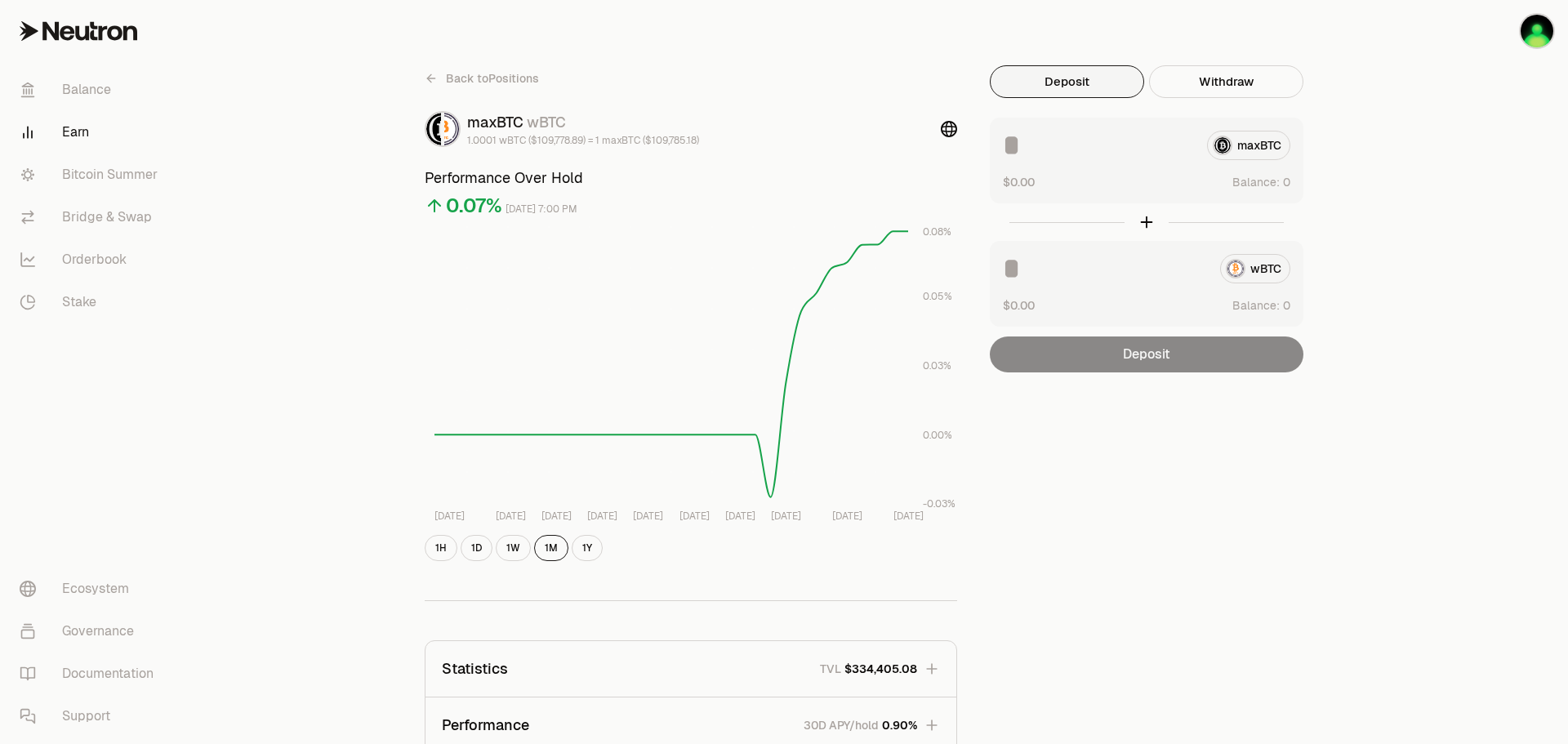
click at [425, 80] on icon at bounding box center [431, 78] width 13 height 13
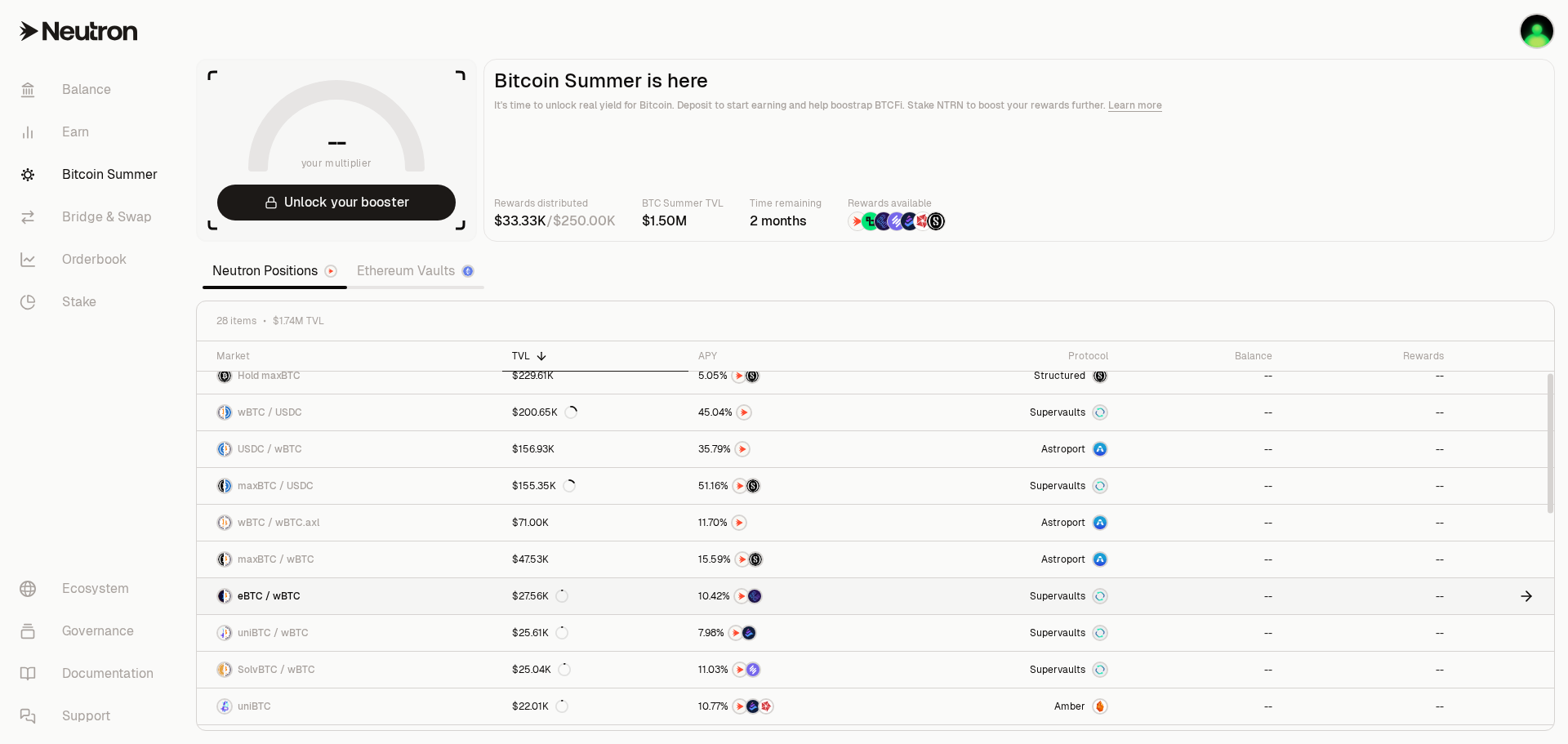
scroll to position [87, 0]
click at [365, 519] on link "wBTC / wBTC.axl" at bounding box center [349, 524] width 305 height 36
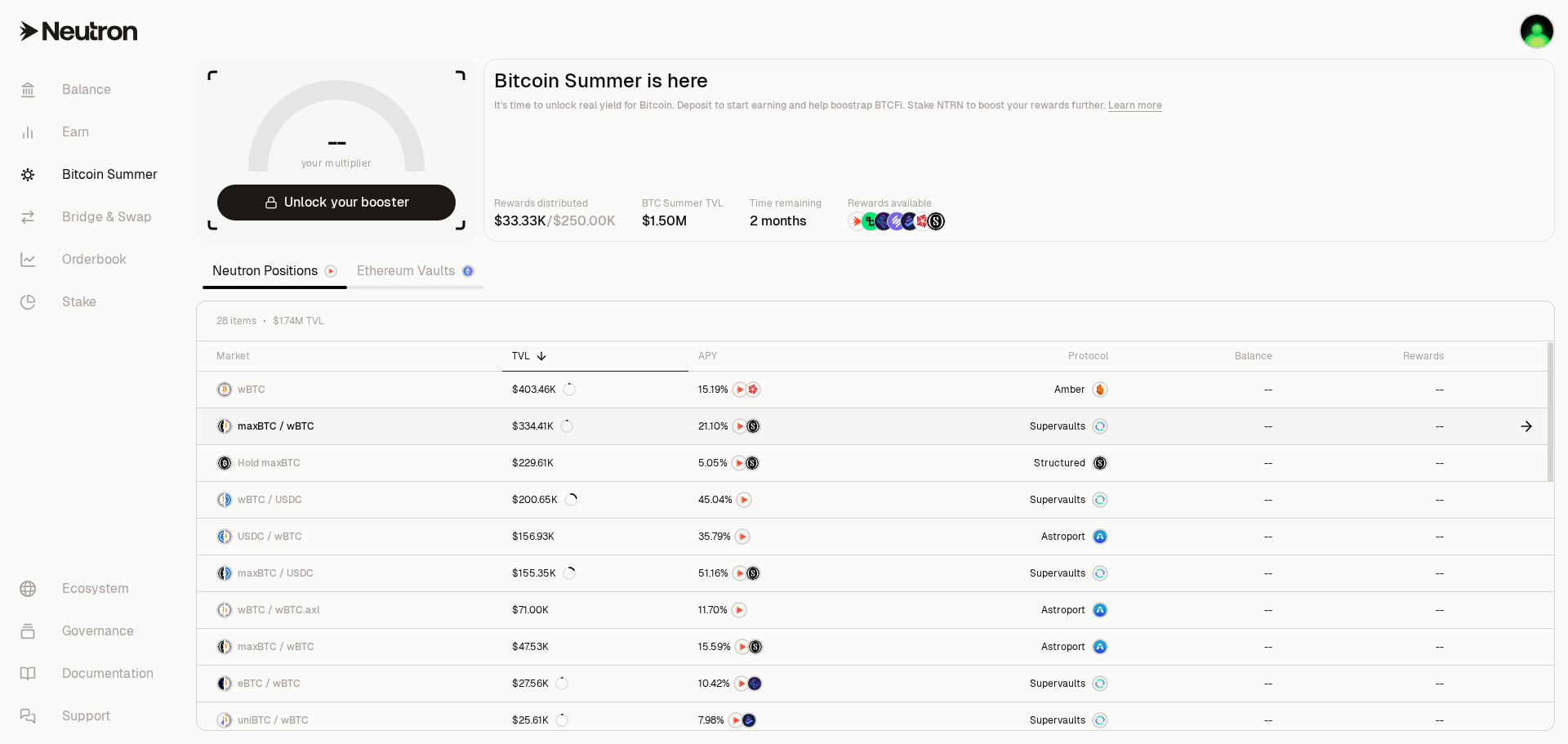
click at [311, 419] on div "maxBTC / wBTC" at bounding box center [265, 426] width 98 height 17
click at [291, 536] on span "USDC / wBTC" at bounding box center [269, 536] width 64 height 13
